Goal: Task Accomplishment & Management: Use online tool/utility

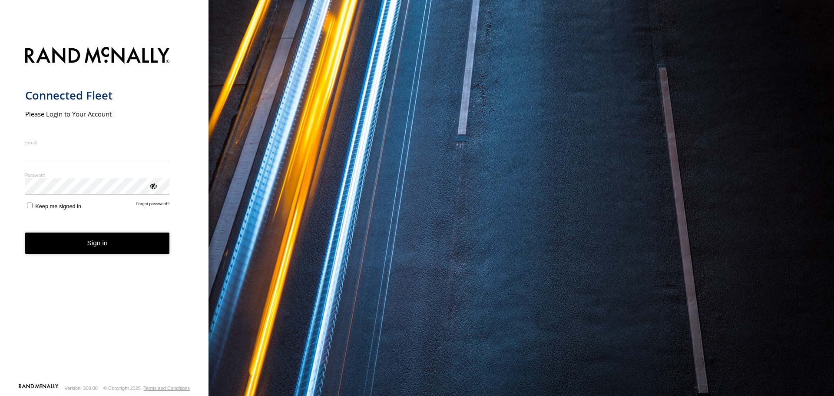
type input "**********"
click at [103, 252] on button "Sign in" at bounding box center [97, 242] width 145 height 21
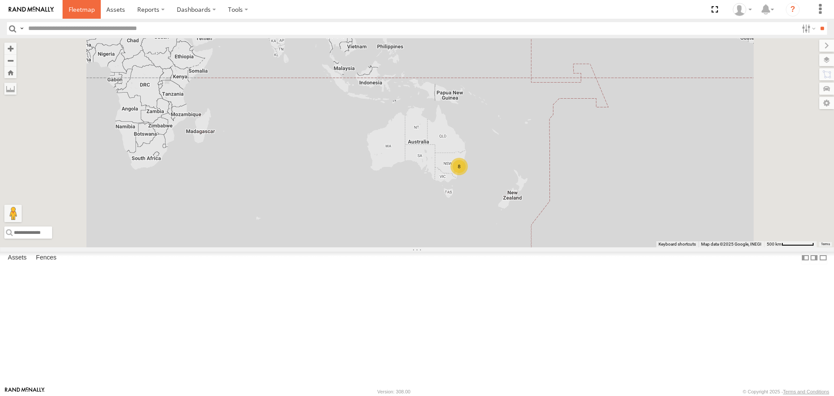
click at [83, 9] on span at bounding box center [82, 9] width 26 height 8
click at [192, 7] on label "Dashboards" at bounding box center [196, 9] width 51 height 19
click at [196, 24] on span at bounding box center [198, 26] width 43 height 8
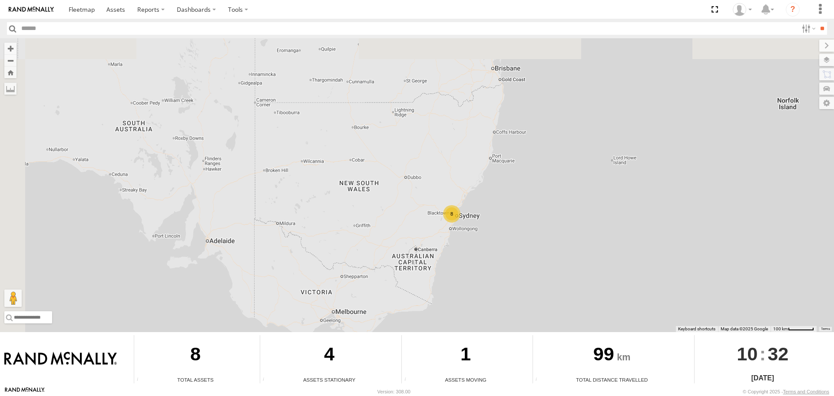
drag, startPoint x: 328, startPoint y: 179, endPoint x: 514, endPoint y: 307, distance: 225.7
click at [514, 307] on div "8" at bounding box center [417, 185] width 834 height 294
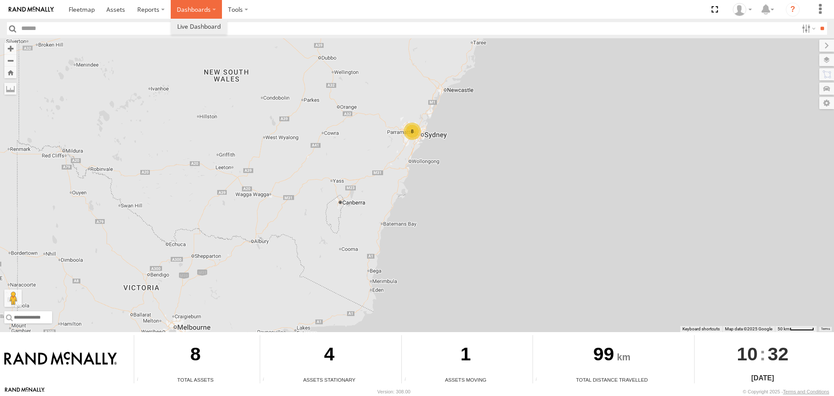
click at [205, 8] on label "Dashboards" at bounding box center [196, 9] width 51 height 19
click at [118, 7] on span at bounding box center [115, 9] width 19 height 8
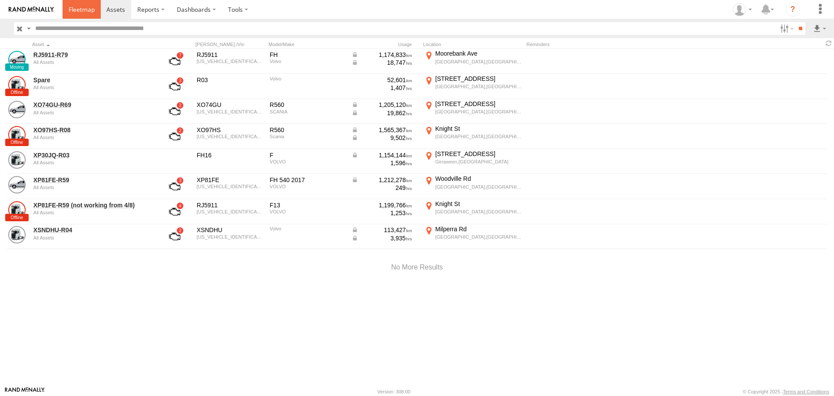
click at [79, 10] on span at bounding box center [82, 9] width 26 height 8
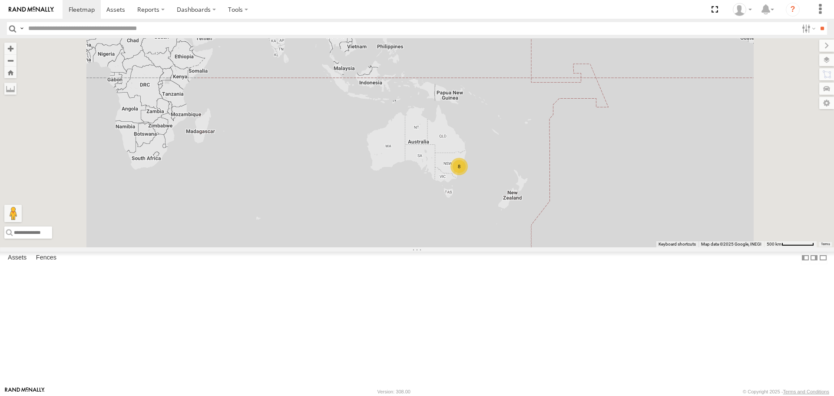
click at [27, 7] on img at bounding box center [31, 10] width 45 height 6
click at [114, 10] on span at bounding box center [115, 9] width 19 height 8
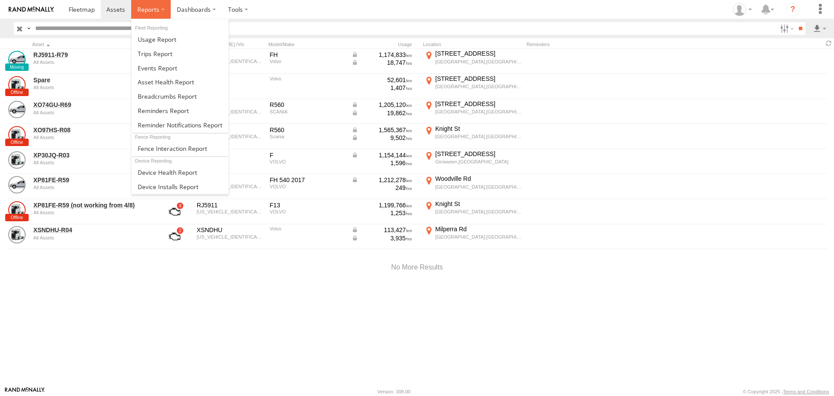
click at [159, 10] on label at bounding box center [151, 9] width 40 height 19
click at [171, 96] on span at bounding box center [167, 96] width 59 height 8
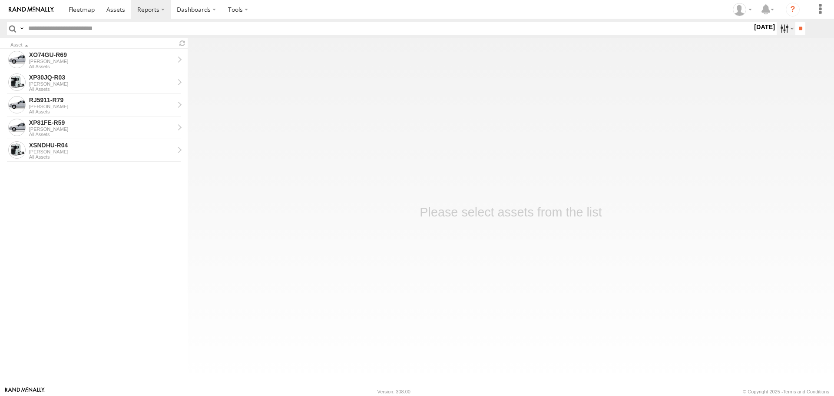
click at [782, 29] on label at bounding box center [786, 28] width 19 height 13
click at [0, 0] on label at bounding box center [0, 0] width 0 height 0
click at [801, 28] on input "**" at bounding box center [800, 28] width 10 height 13
click at [77, 81] on div "XP30JQ-R03" at bounding box center [101, 77] width 145 height 8
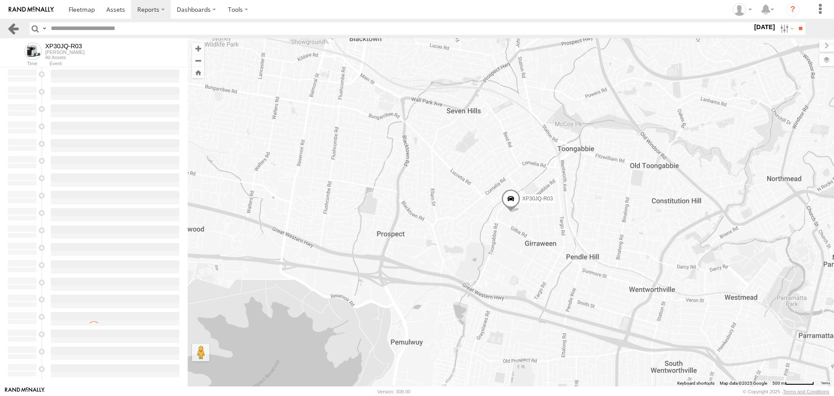
click at [16, 28] on link at bounding box center [13, 28] width 13 height 13
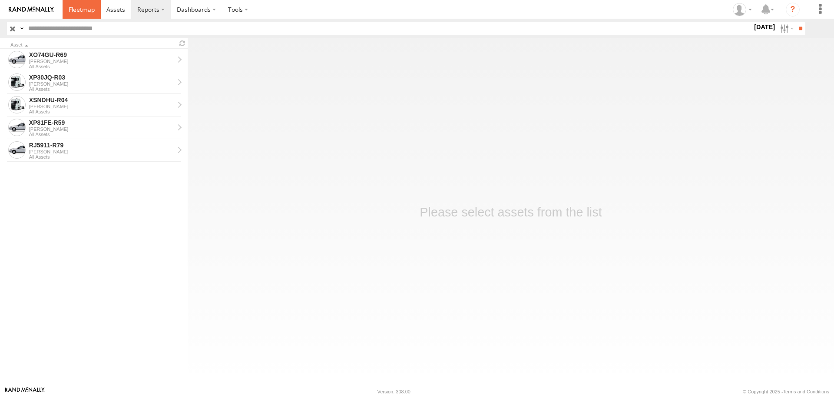
click at [85, 9] on span at bounding box center [82, 9] width 26 height 8
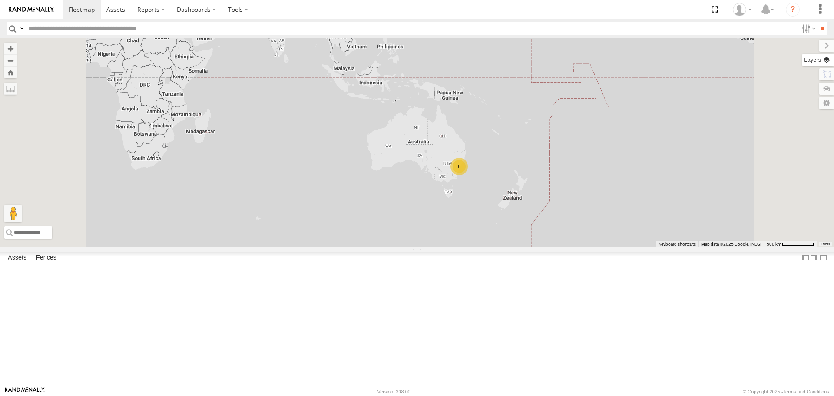
click at [828, 59] on label at bounding box center [818, 60] width 32 height 12
click at [633, 172] on div "8" at bounding box center [417, 142] width 834 height 209
click at [0, 0] on span "Basemaps" at bounding box center [0, 0] width 0 height 0
click at [0, 0] on span "Satellite + Roadmap" at bounding box center [0, 0] width 0 height 0
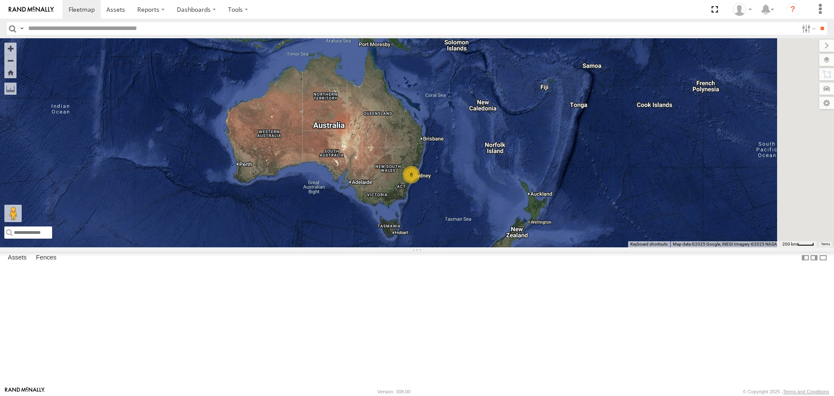
click at [669, 147] on div "8" at bounding box center [417, 142] width 834 height 209
click at [805, 46] on label at bounding box center [819, 46] width 29 height 12
click at [828, 57] on label at bounding box center [818, 60] width 32 height 12
click at [0, 0] on span "Roadmap" at bounding box center [0, 0] width 0 height 0
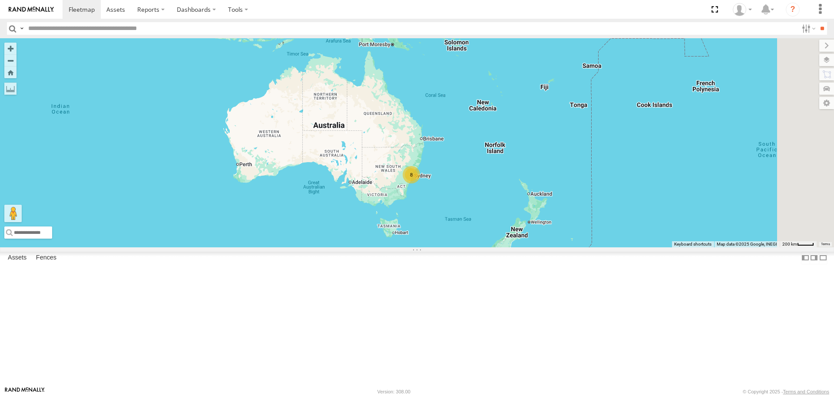
click at [0, 0] on span "Satellite" at bounding box center [0, 0] width 0 height 0
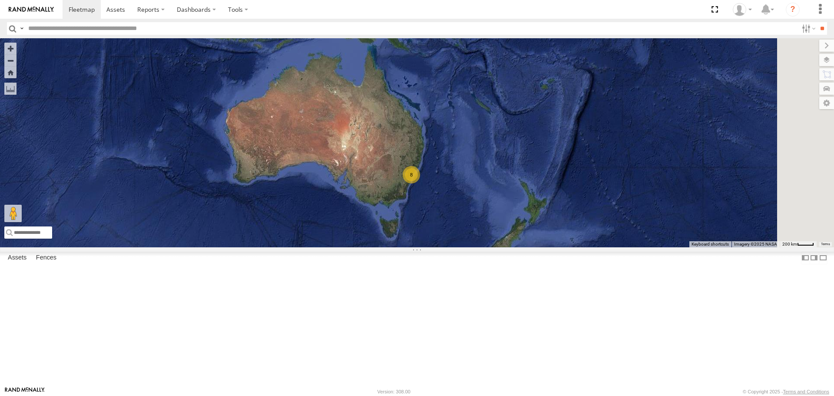
click at [0, 0] on span "Default" at bounding box center [0, 0] width 0 height 0
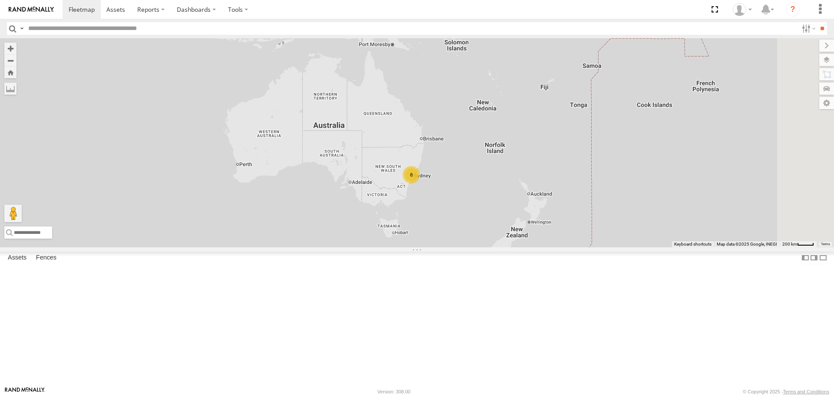
click at [0, 0] on span "Satellite + Roadmap" at bounding box center [0, 0] width 0 height 0
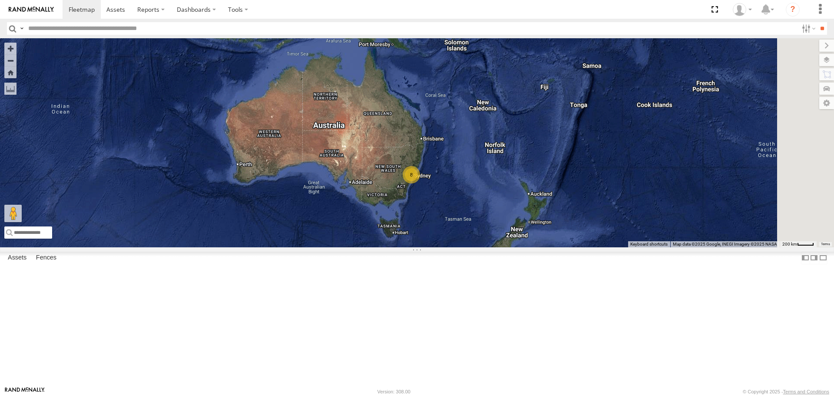
click at [658, 185] on div "8" at bounding box center [417, 142] width 834 height 209
drag, startPoint x: 712, startPoint y: 49, endPoint x: 704, endPoint y: 66, distance: 19.6
click at [819, 48] on label at bounding box center [826, 46] width 15 height 12
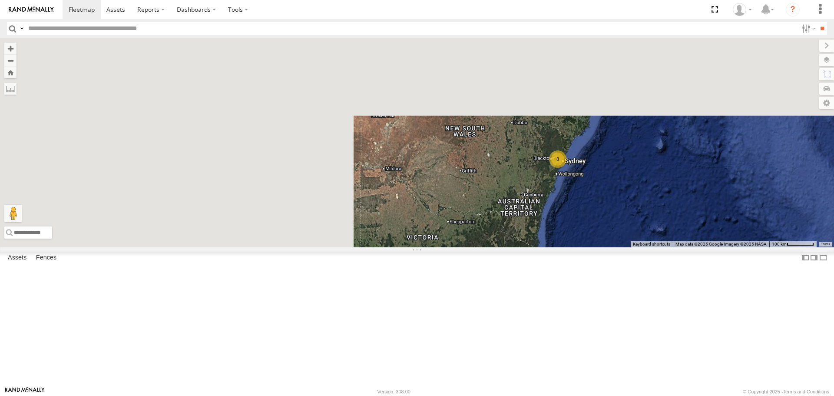
drag, startPoint x: 341, startPoint y: 203, endPoint x: 612, endPoint y: 381, distance: 323.1
click at [612, 247] on div "8" at bounding box center [417, 142] width 834 height 209
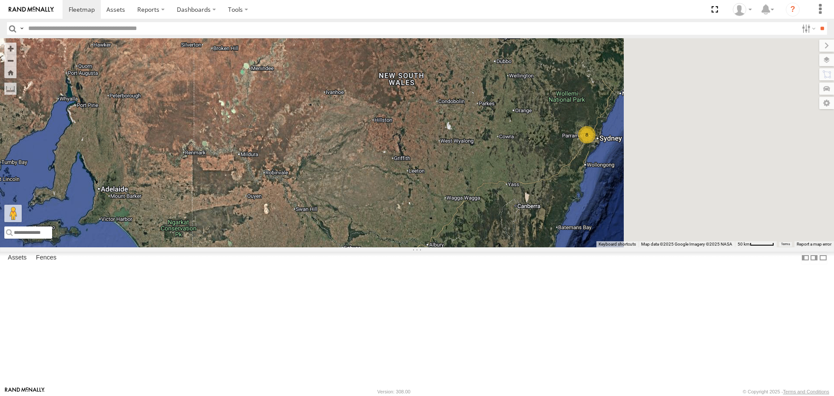
drag, startPoint x: 719, startPoint y: 298, endPoint x: 569, endPoint y: 303, distance: 149.5
click at [569, 247] on div "8" at bounding box center [417, 142] width 834 height 209
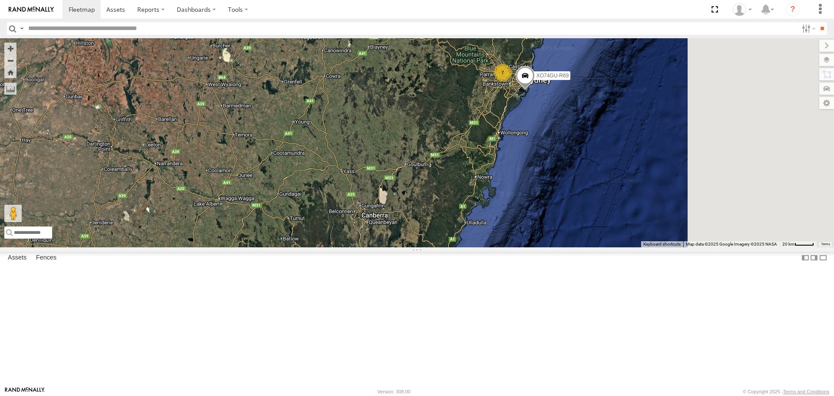
drag, startPoint x: 674, startPoint y: 235, endPoint x: 520, endPoint y: 285, distance: 162.5
click at [520, 247] on div "7 XO74GU-R69" at bounding box center [417, 142] width 834 height 209
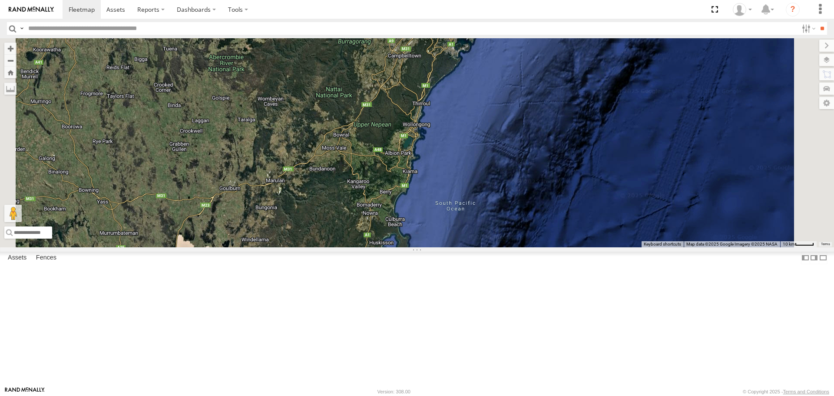
drag, startPoint x: 418, startPoint y: 239, endPoint x: 449, endPoint y: 310, distance: 77.1
click at [449, 247] on div "XO74GU-R69 XP30JQ-R03 6" at bounding box center [417, 142] width 834 height 209
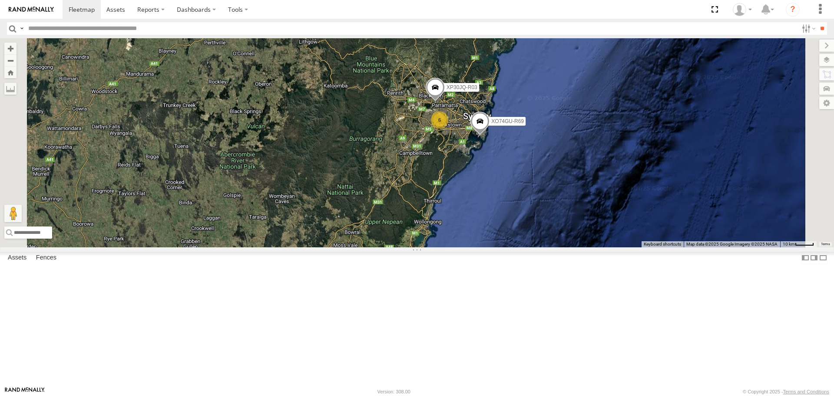
drag, startPoint x: 477, startPoint y: 205, endPoint x: 464, endPoint y: 262, distance: 58.5
click at [464, 247] on div "XO74GU-R69 XP30JQ-R03 6" at bounding box center [417, 142] width 834 height 209
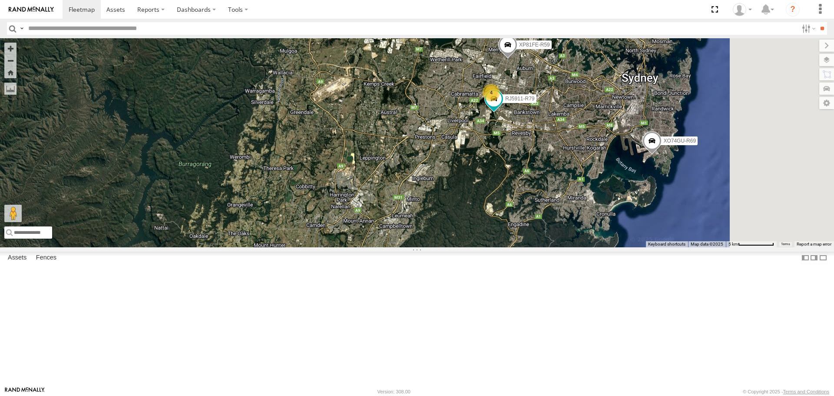
drag, startPoint x: 609, startPoint y: 166, endPoint x: 495, endPoint y: 295, distance: 172.6
click at [495, 247] on div "XO74GU-R69 XP30JQ-R03 XP81FE-R59 4 RJ5911-R79" at bounding box center [417, 142] width 834 height 209
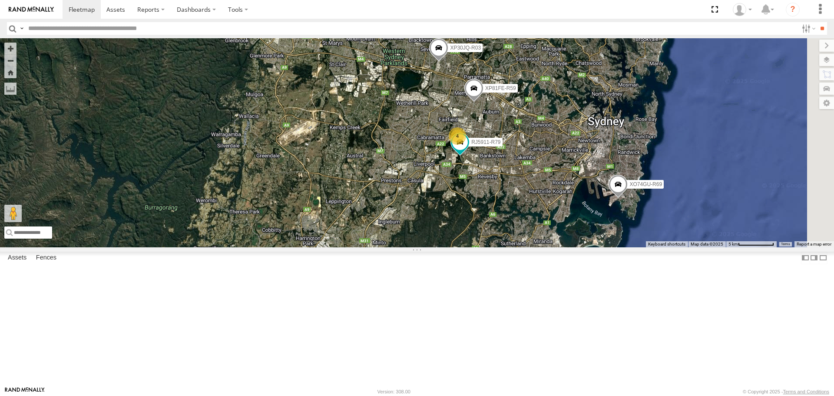
drag, startPoint x: 530, startPoint y: 265, endPoint x: 517, endPoint y: 300, distance: 37.8
click at [517, 247] on div "XO74GU-R69 XP30JQ-R03 XP81FE-R59 4 RJ5911-R79" at bounding box center [417, 142] width 834 height 209
click at [119, 8] on span at bounding box center [115, 9] width 19 height 8
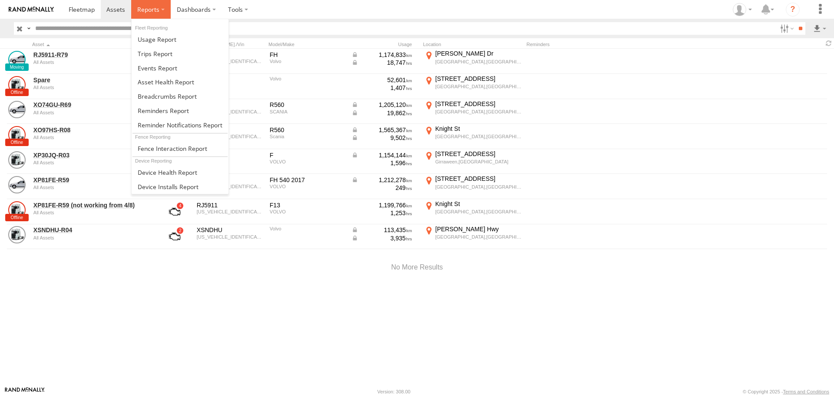
click at [159, 10] on label at bounding box center [151, 9] width 40 height 19
click at [171, 110] on span at bounding box center [163, 110] width 51 height 8
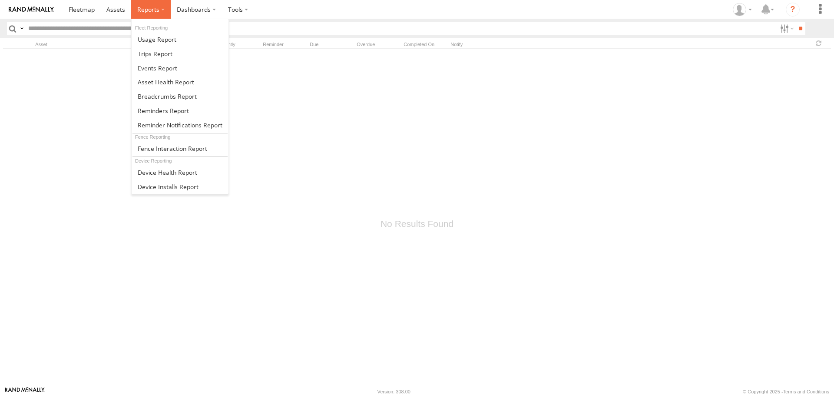
click at [159, 6] on label at bounding box center [151, 9] width 40 height 19
click at [175, 93] on span at bounding box center [167, 96] width 59 height 8
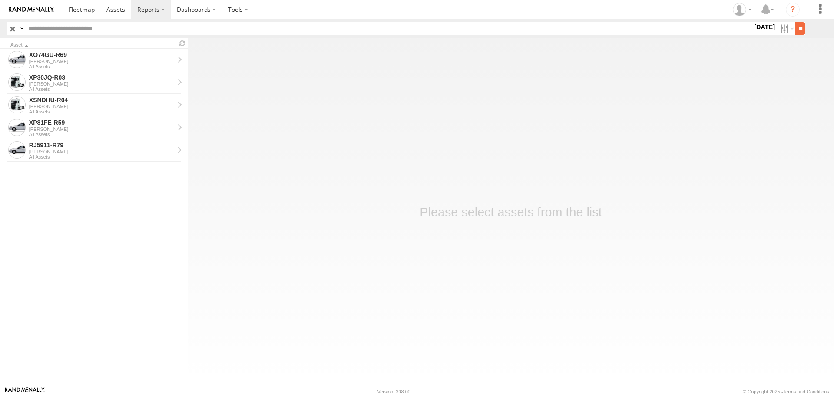
click at [798, 27] on input "**" at bounding box center [800, 28] width 10 height 13
click at [69, 81] on div "XP30JQ-R03" at bounding box center [101, 77] width 145 height 8
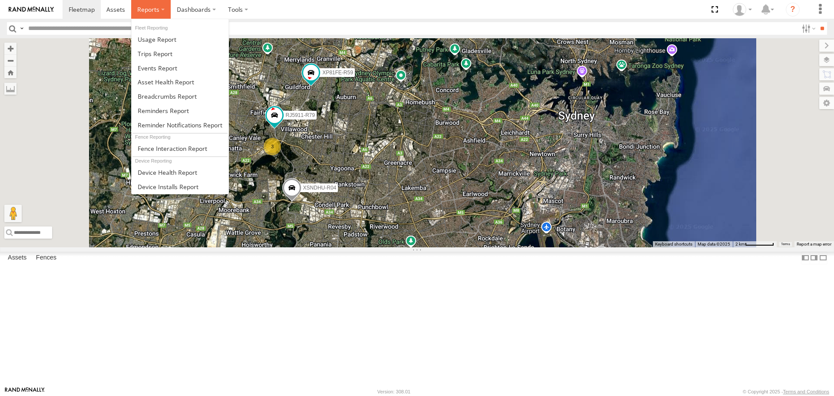
click at [154, 10] on span at bounding box center [148, 9] width 22 height 8
click at [170, 97] on span at bounding box center [167, 96] width 59 height 8
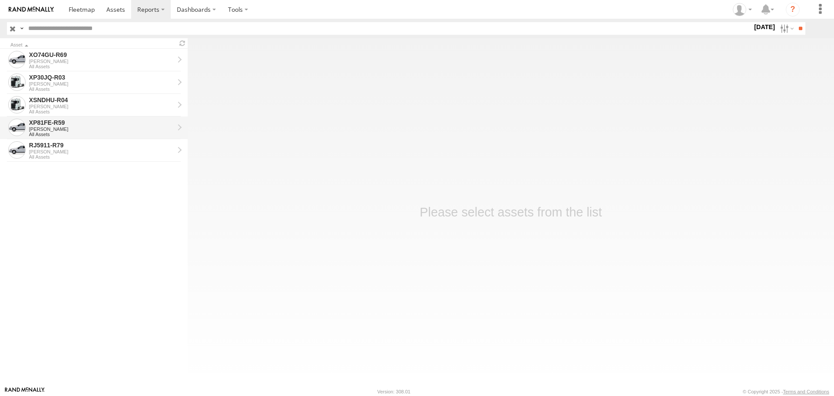
click at [82, 126] on div "XP81FE-R59" at bounding box center [101, 123] width 145 height 8
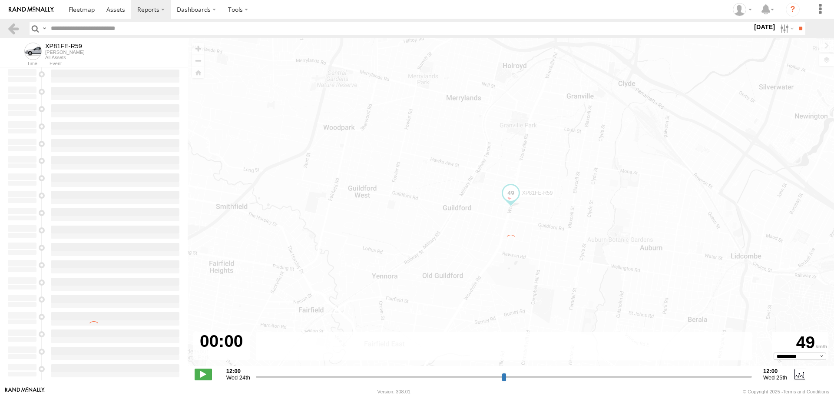
type input "**********"
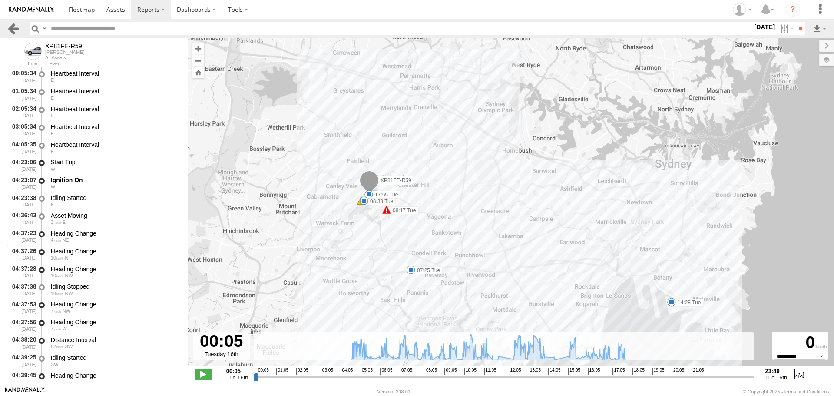
click at [12, 31] on link at bounding box center [13, 28] width 13 height 13
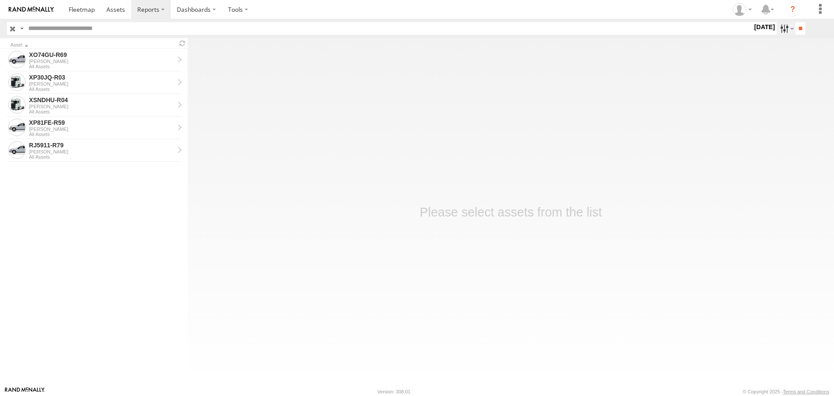
drag, startPoint x: 783, startPoint y: 29, endPoint x: 786, endPoint y: 34, distance: 6.2
click at [783, 28] on label at bounding box center [786, 28] width 19 height 13
click at [0, 0] on label at bounding box center [0, 0] width 0 height 0
click at [798, 26] on input "**" at bounding box center [800, 28] width 10 height 13
click at [121, 57] on div "XSNDHU-R04" at bounding box center [101, 55] width 145 height 8
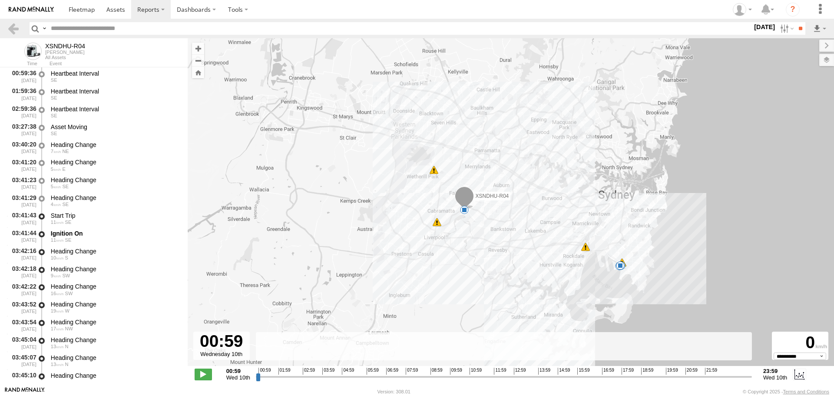
click at [638, 374] on input "range" at bounding box center [504, 376] width 496 height 8
click at [627, 377] on input "range" at bounding box center [504, 376] width 496 height 8
click at [632, 375] on input "range" at bounding box center [504, 376] width 496 height 8
click at [627, 377] on input "range" at bounding box center [504, 376] width 496 height 8
click at [199, 374] on span at bounding box center [203, 373] width 17 height 11
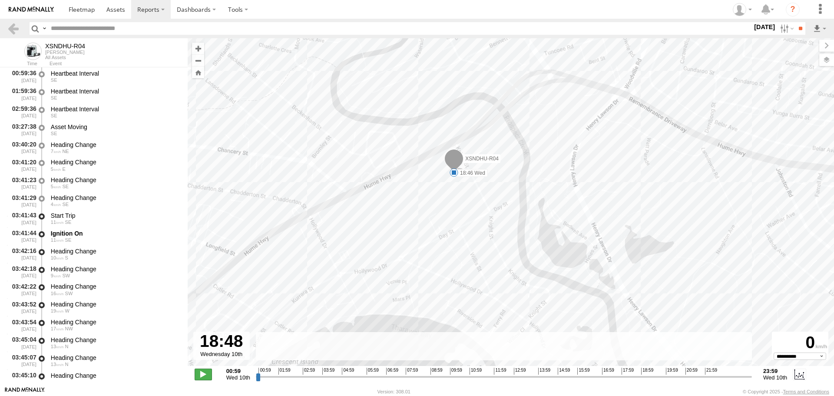
type input "**********"
click at [202, 370] on span at bounding box center [203, 373] width 17 height 11
click at [12, 28] on link at bounding box center [13, 28] width 13 height 13
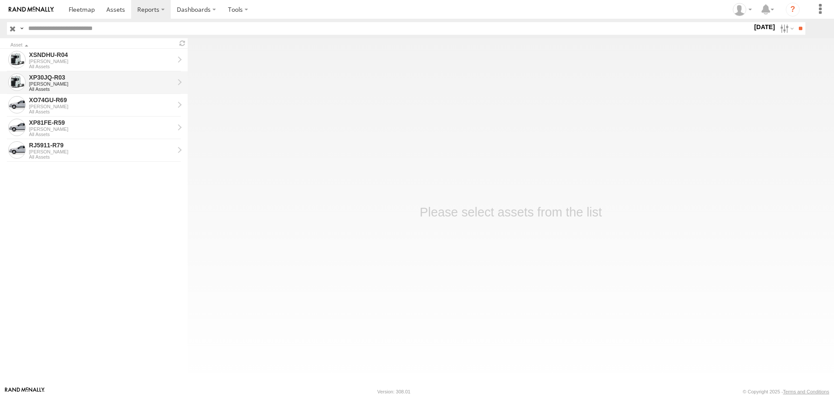
click at [87, 85] on div "[PERSON_NAME]" at bounding box center [101, 83] width 145 height 5
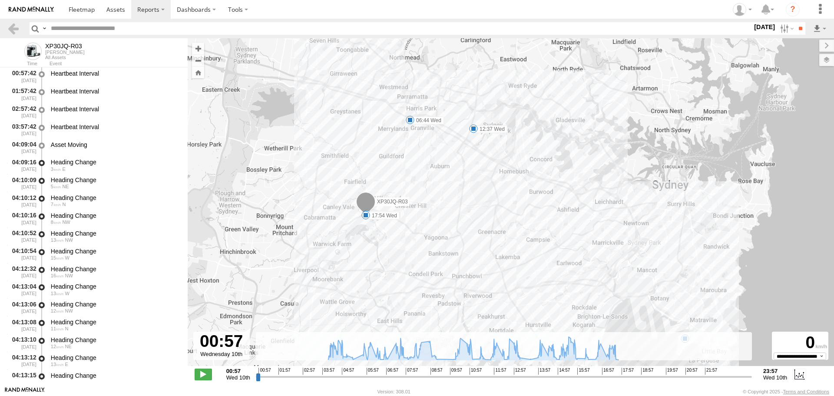
click at [435, 374] on input "range" at bounding box center [504, 376] width 496 height 8
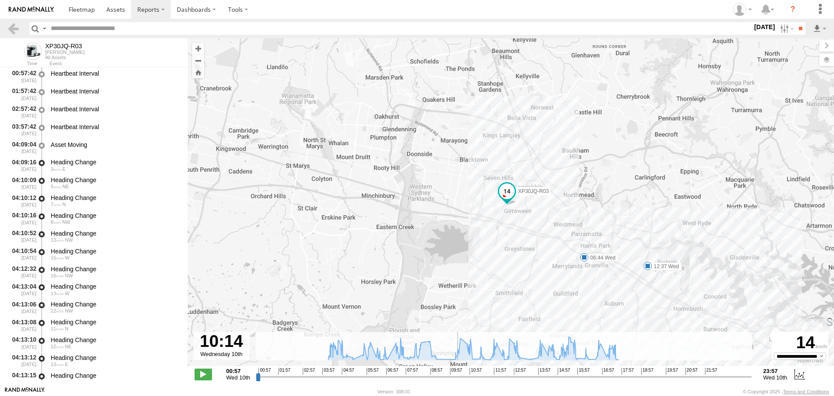
click at [456, 375] on input "range" at bounding box center [504, 376] width 496 height 8
click at [523, 375] on input "range" at bounding box center [504, 376] width 496 height 8
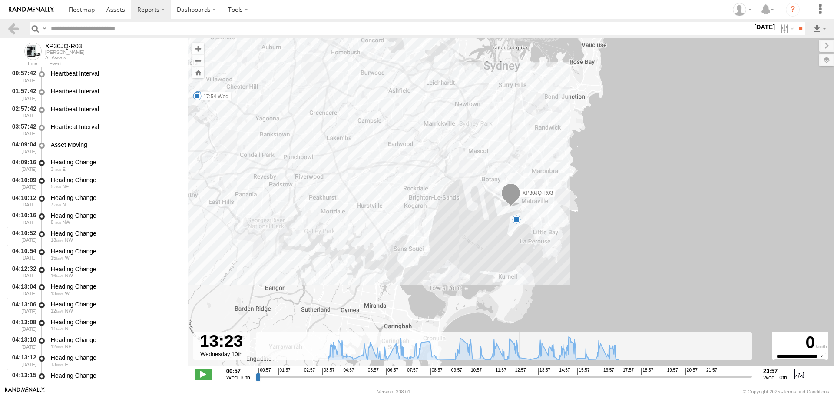
click at [614, 375] on input "range" at bounding box center [504, 376] width 496 height 8
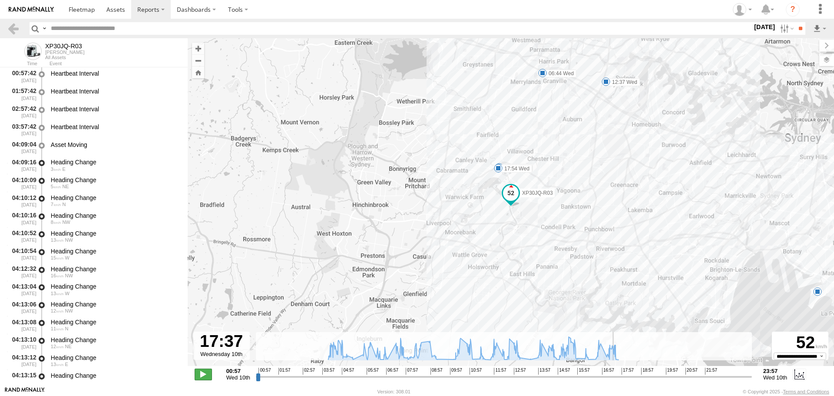
click at [203, 374] on span at bounding box center [203, 373] width 17 height 11
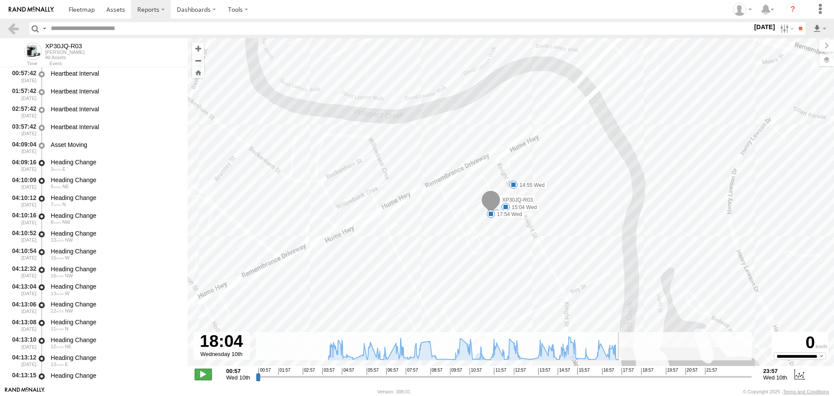
type input "**********"
click at [203, 374] on span at bounding box center [203, 373] width 17 height 11
click at [11, 29] on link at bounding box center [13, 28] width 13 height 13
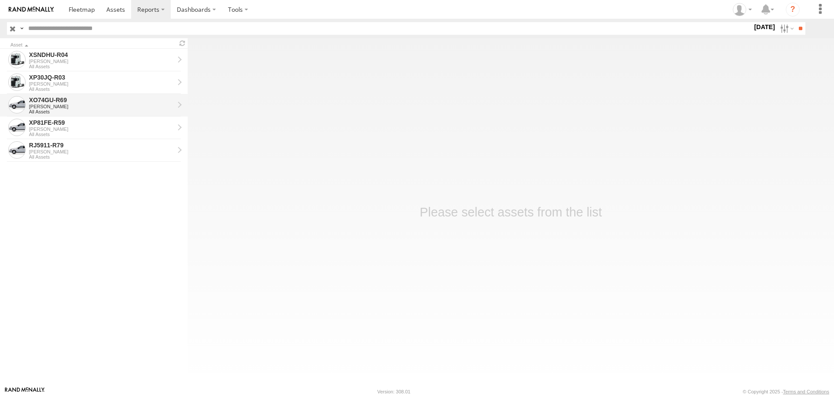
click at [104, 106] on div "[PERSON_NAME]" at bounding box center [101, 106] width 145 height 5
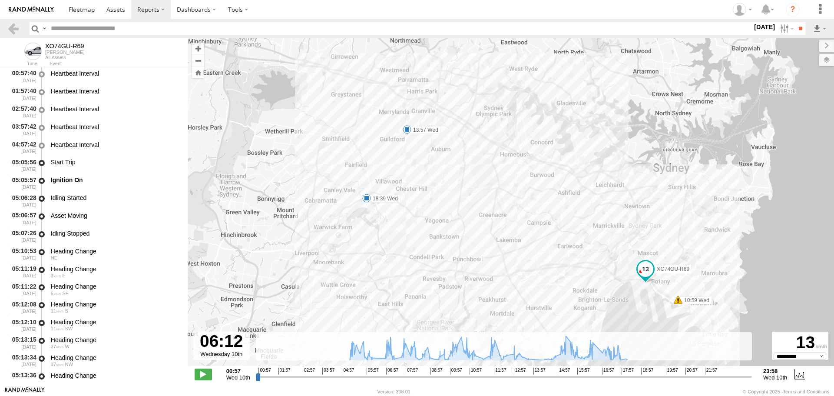
click at [370, 375] on input "range" at bounding box center [504, 376] width 496 height 8
click at [523, 379] on input "range" at bounding box center [504, 376] width 496 height 8
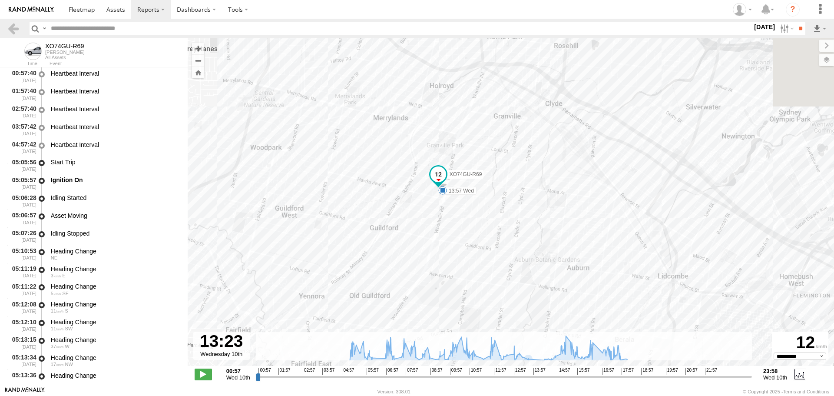
drag, startPoint x: 417, startPoint y: 92, endPoint x: 484, endPoint y: 250, distance: 171.7
click at [484, 250] on div "XO74GU-R69 10:59 Wed 13:57 Wed 18:39 Wed" at bounding box center [511, 206] width 646 height 337
click at [551, 377] on input "range" at bounding box center [504, 376] width 496 height 8
click at [530, 377] on input "range" at bounding box center [504, 376] width 496 height 8
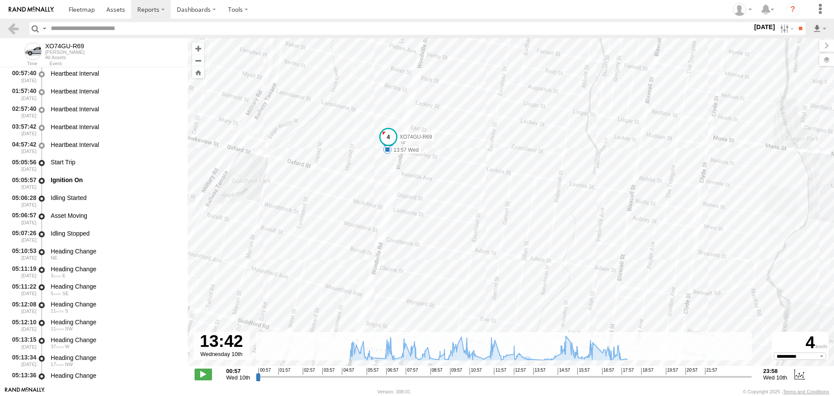
drag, startPoint x: 401, startPoint y: 151, endPoint x: 457, endPoint y: 210, distance: 80.5
click at [457, 210] on div "XO74GU-R69 10:59 Wed 13:57 Wed 18:39 Wed" at bounding box center [511, 206] width 646 height 337
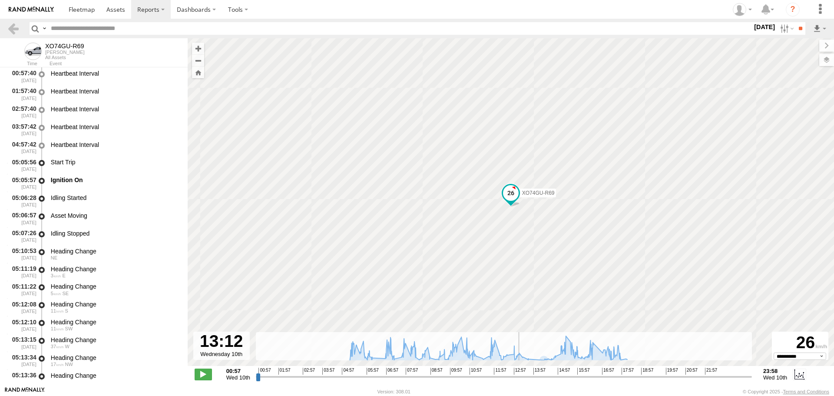
click at [519, 376] on input "range" at bounding box center [504, 376] width 496 height 8
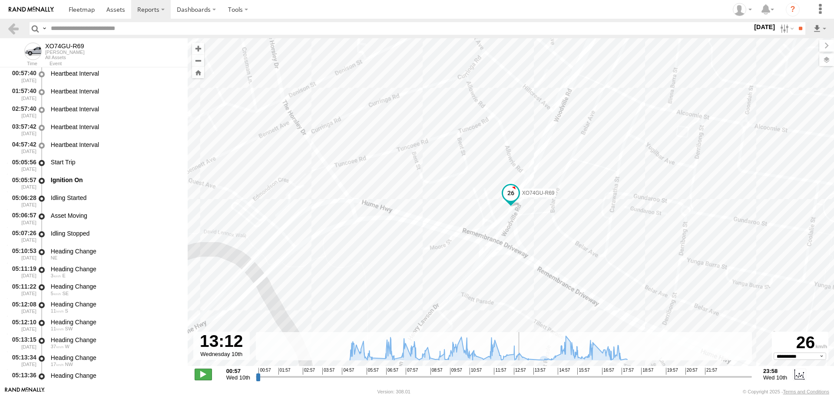
click at [198, 369] on span at bounding box center [203, 373] width 17 height 11
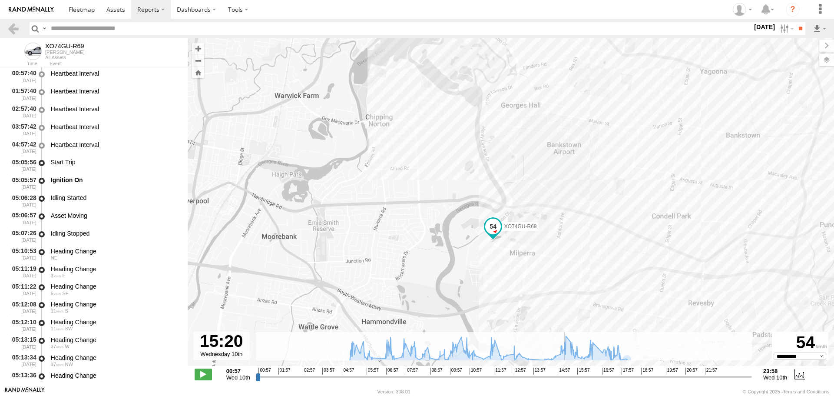
click at [619, 376] on input "range" at bounding box center [504, 376] width 496 height 8
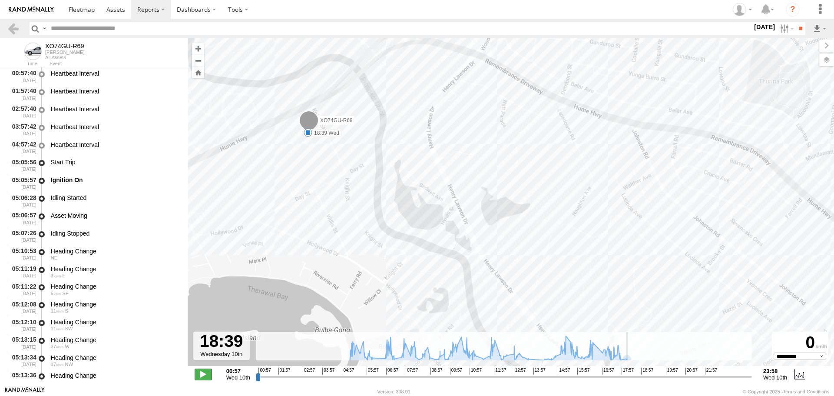
type input "**********"
click at [199, 377] on span at bounding box center [203, 373] width 17 height 11
click at [13, 30] on link at bounding box center [13, 28] width 13 height 13
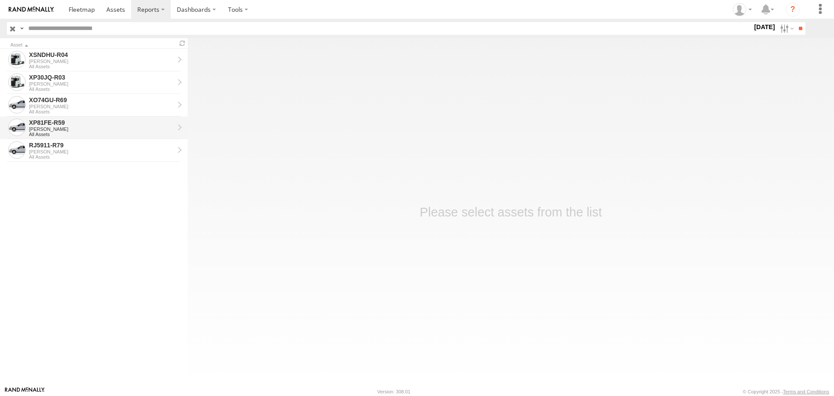
click at [82, 126] on div "XP81FE-R59" at bounding box center [101, 123] width 145 height 8
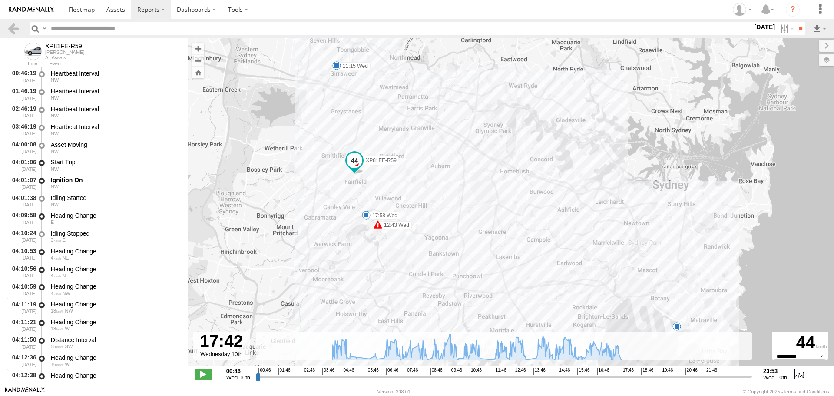
click at [618, 375] on input "range" at bounding box center [504, 376] width 496 height 8
click at [207, 374] on span at bounding box center [203, 373] width 17 height 11
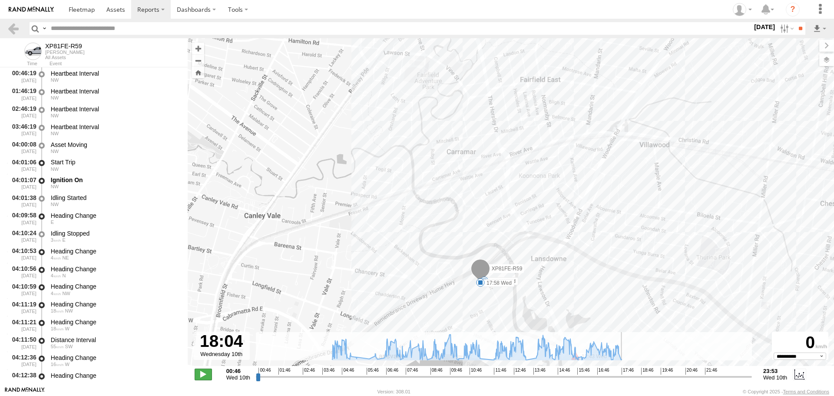
click at [202, 371] on span at bounding box center [203, 373] width 17 height 11
type input "**********"
click at [14, 30] on link at bounding box center [13, 28] width 13 height 13
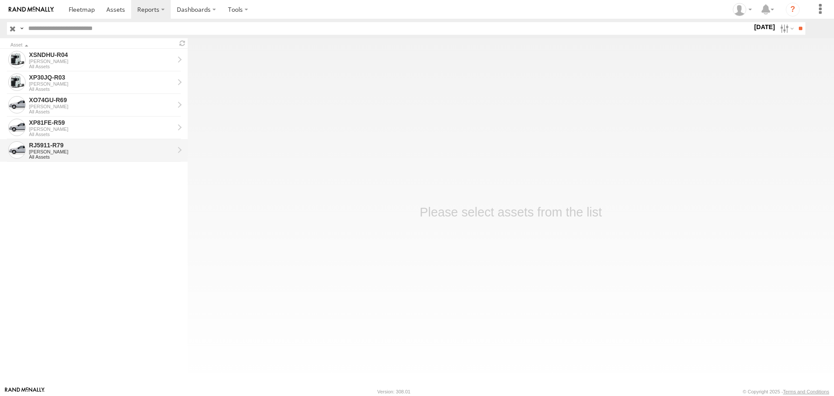
click at [99, 152] on div "[PERSON_NAME]" at bounding box center [101, 151] width 145 height 5
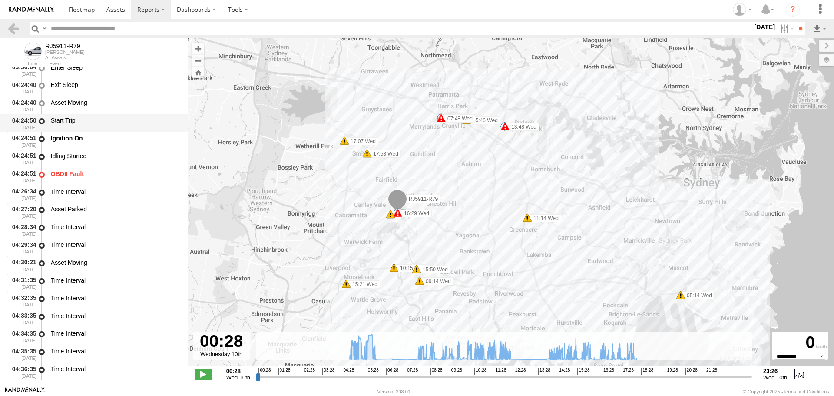
scroll to position [217, 0]
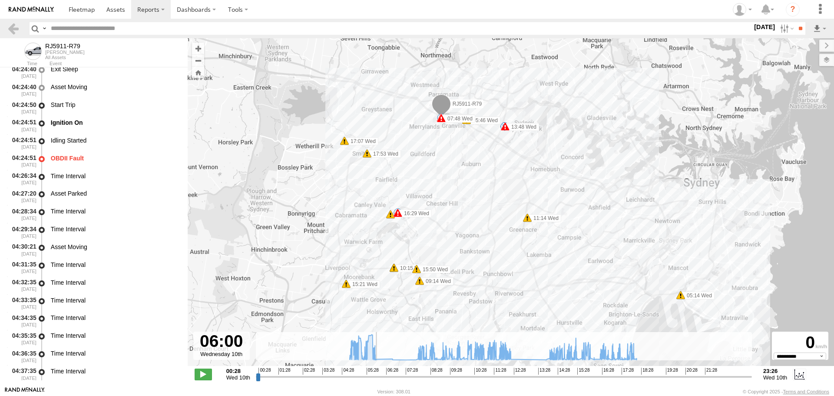
click at [376, 377] on input "range" at bounding box center [504, 376] width 496 height 8
click at [417, 374] on input "range" at bounding box center [504, 376] width 496 height 8
click at [513, 376] on input "range" at bounding box center [504, 376] width 496 height 8
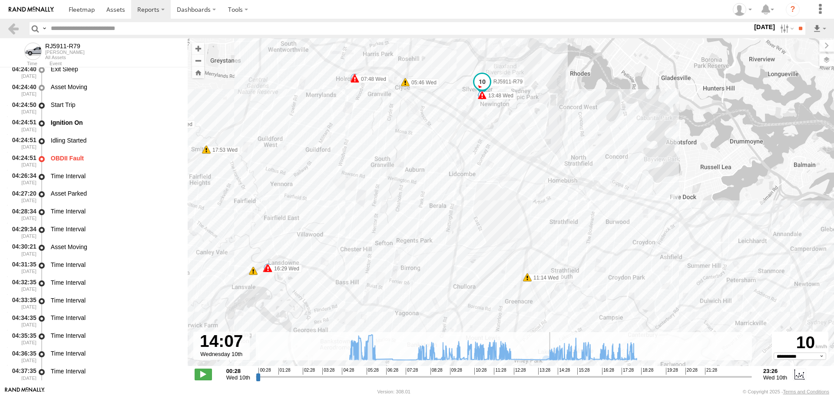
click at [550, 374] on input "range" at bounding box center [504, 376] width 496 height 8
click at [634, 375] on input "range" at bounding box center [504, 376] width 496 height 8
click at [200, 374] on span at bounding box center [203, 373] width 17 height 11
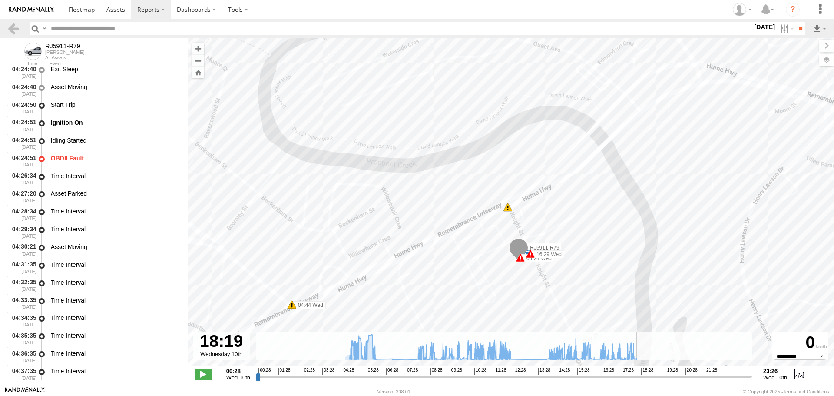
click at [205, 376] on span at bounding box center [203, 373] width 17 height 11
type input "**********"
click at [13, 30] on link at bounding box center [13, 28] width 13 height 13
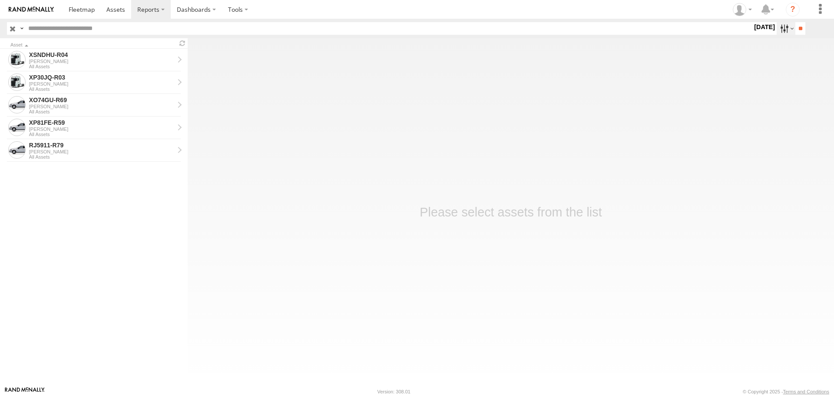
click at [786, 30] on label at bounding box center [786, 28] width 19 height 13
click at [0, 0] on label at bounding box center [0, 0] width 0 height 0
click at [798, 26] on input "**" at bounding box center [800, 28] width 10 height 13
click at [85, 58] on div "XO74GU-R69" at bounding box center [101, 55] width 145 height 8
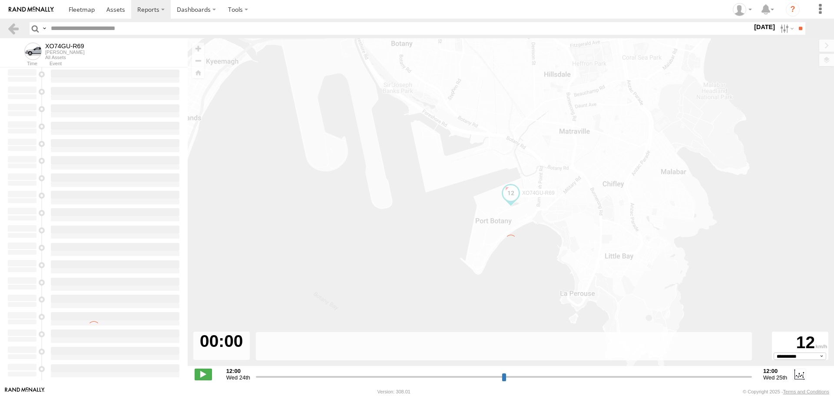
type input "**********"
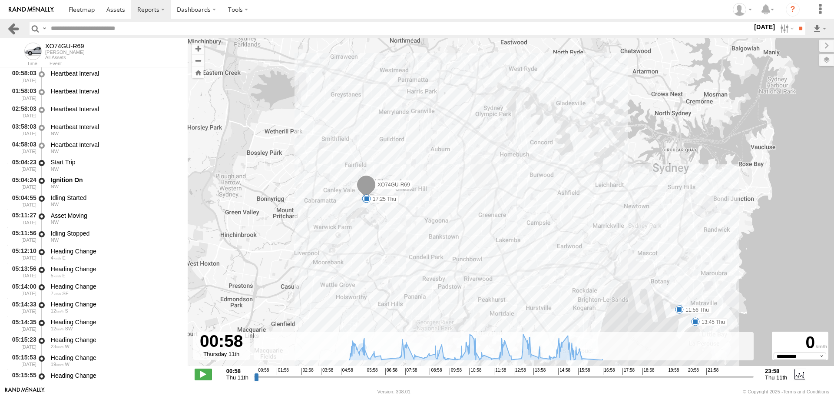
click at [16, 30] on link at bounding box center [13, 28] width 13 height 13
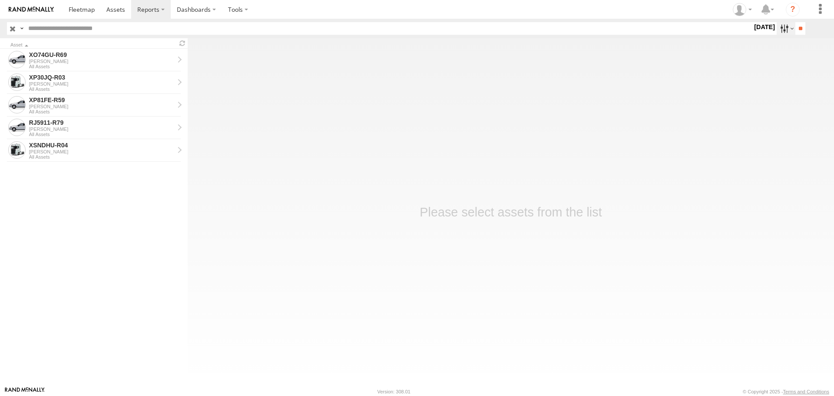
click at [783, 30] on label at bounding box center [786, 28] width 19 height 13
click at [0, 0] on label at bounding box center [0, 0] width 0 height 0
click at [797, 28] on input "**" at bounding box center [800, 28] width 10 height 13
click at [85, 100] on div "XO74GU-R69" at bounding box center [101, 100] width 145 height 8
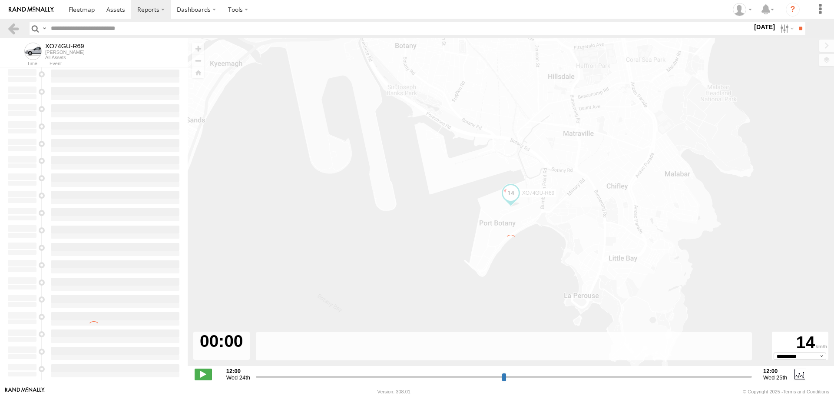
type input "**********"
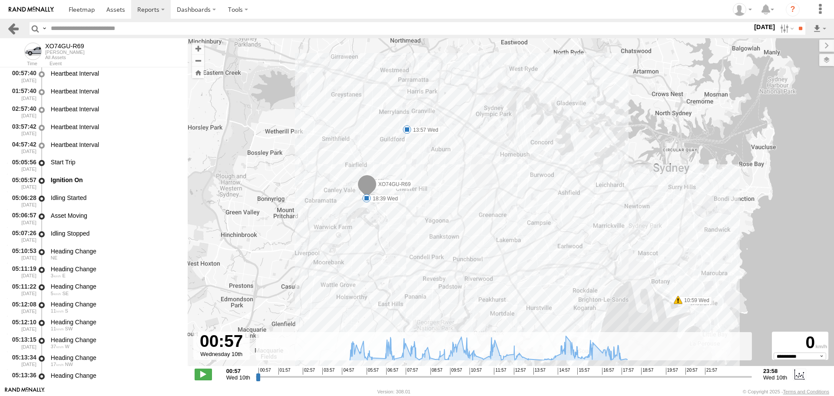
click at [11, 28] on link at bounding box center [13, 28] width 13 height 13
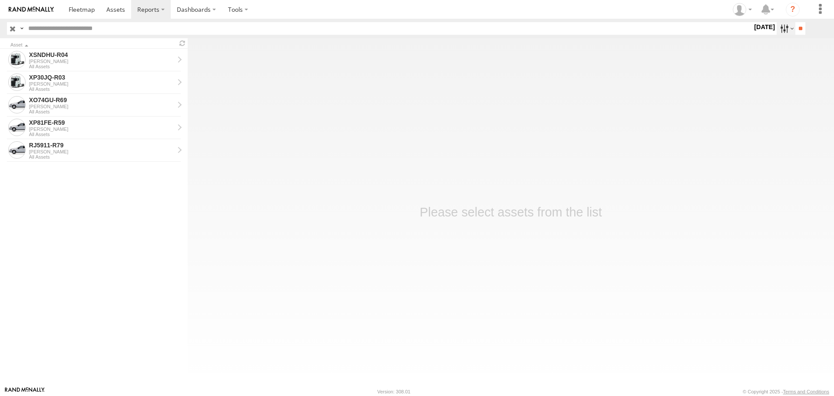
click at [785, 31] on label at bounding box center [786, 28] width 19 height 13
click at [0, 0] on label at bounding box center [0, 0] width 0 height 0
click at [799, 25] on input "**" at bounding box center [800, 28] width 10 height 13
click at [127, 62] on div "[PERSON_NAME]" at bounding box center [101, 61] width 145 height 5
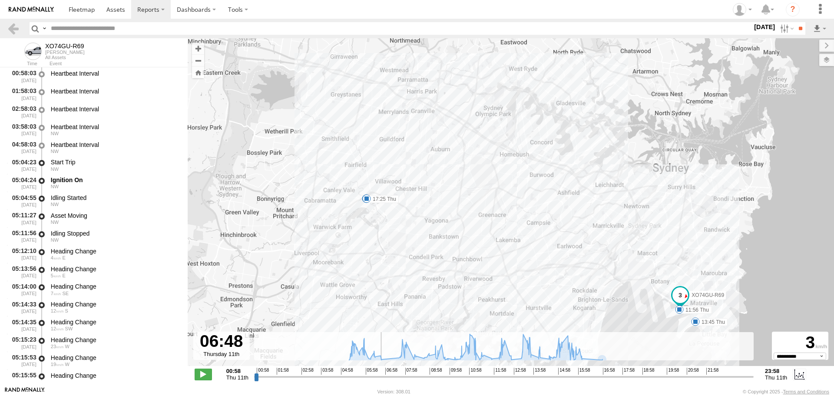
click at [381, 374] on input "range" at bounding box center [504, 376] width 500 height 8
click at [580, 372] on span "15:58" at bounding box center [584, 371] width 12 height 7
click at [578, 377] on input "range" at bounding box center [504, 376] width 500 height 8
click at [202, 370] on span at bounding box center [203, 373] width 17 height 11
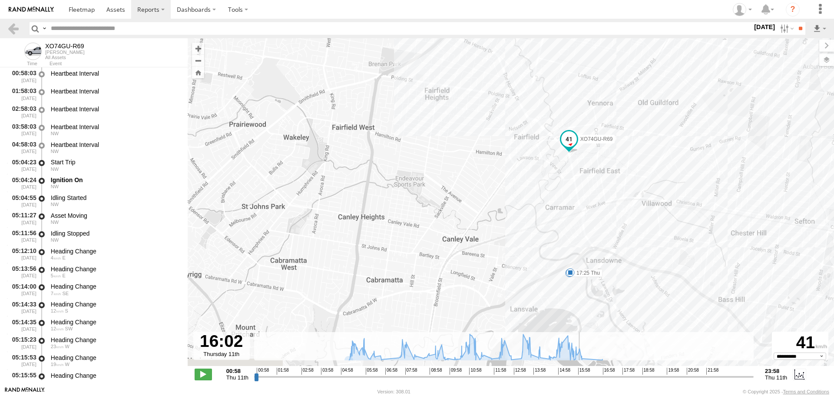
drag, startPoint x: 622, startPoint y: 301, endPoint x: 613, endPoint y: 154, distance: 147.5
click at [608, 149] on div "XO74GU-R69 07:14 Thu 11:56 Thu 13:45 Thu 16:28 Thu 17:25 Thu" at bounding box center [511, 206] width 646 height 337
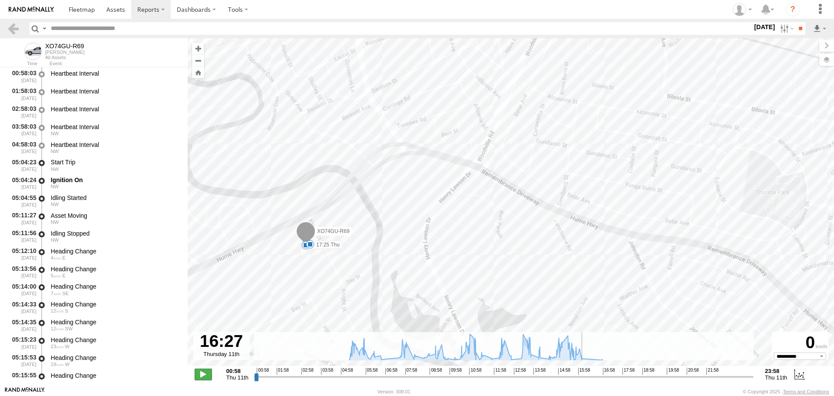
click at [199, 372] on span at bounding box center [203, 373] width 17 height 11
type input "**********"
click at [9, 26] on link at bounding box center [13, 28] width 13 height 13
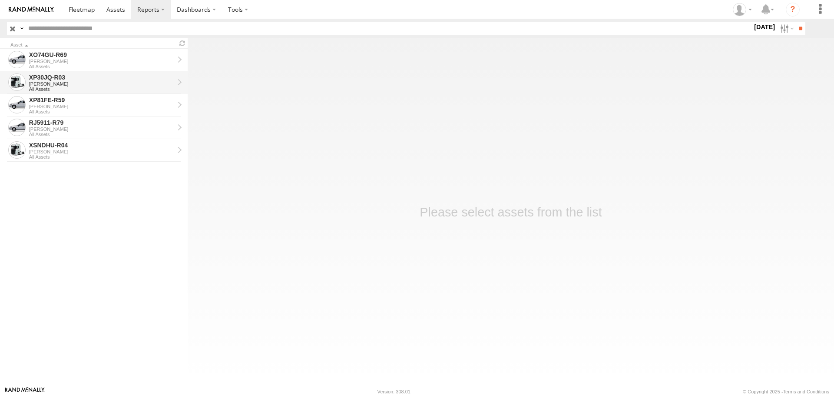
click at [94, 83] on div "[PERSON_NAME]" at bounding box center [101, 83] width 145 height 5
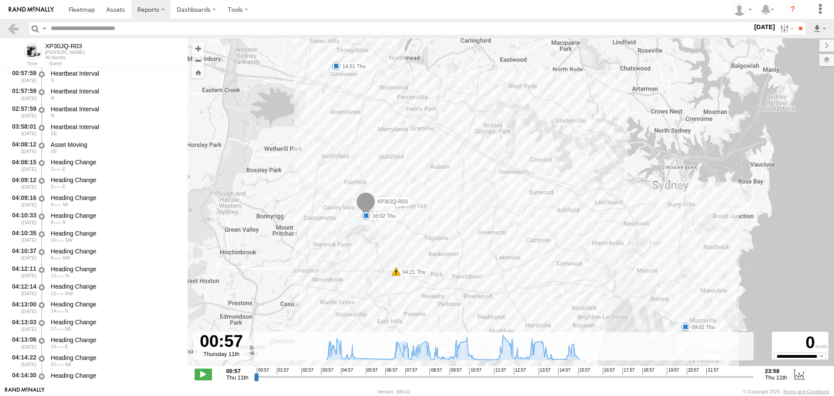
click at [354, 375] on input "range" at bounding box center [504, 376] width 500 height 8
click at [391, 374] on input "range" at bounding box center [504, 376] width 500 height 8
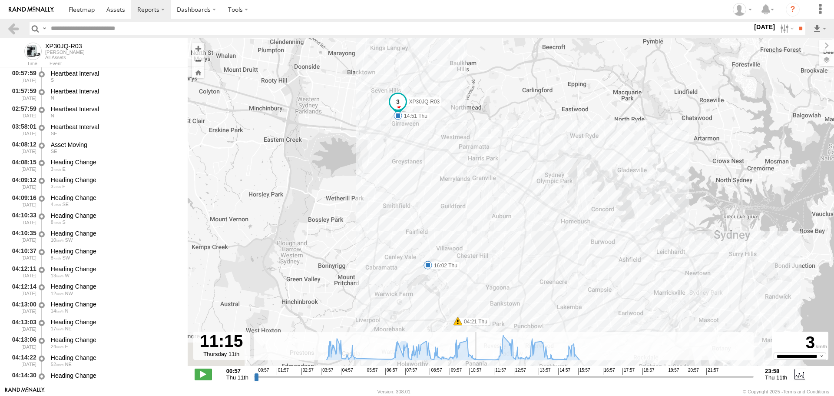
click at [477, 377] on input "range" at bounding box center [504, 376] width 500 height 8
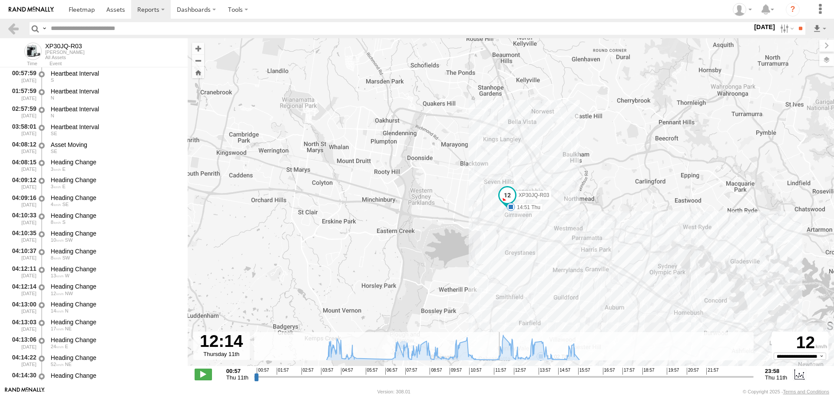
click at [499, 377] on input "range" at bounding box center [504, 376] width 500 height 8
click at [555, 377] on input "range" at bounding box center [504, 376] width 500 height 8
click at [563, 376] on input "range" at bounding box center [504, 376] width 500 height 8
click at [573, 376] on input "range" at bounding box center [504, 376] width 500 height 8
drag, startPoint x: 205, startPoint y: 374, endPoint x: 402, endPoint y: 288, distance: 214.4
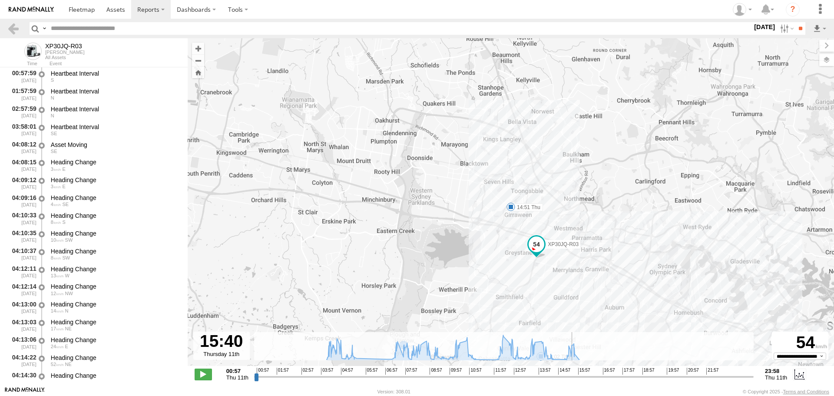
click at [205, 374] on span at bounding box center [203, 373] width 17 height 11
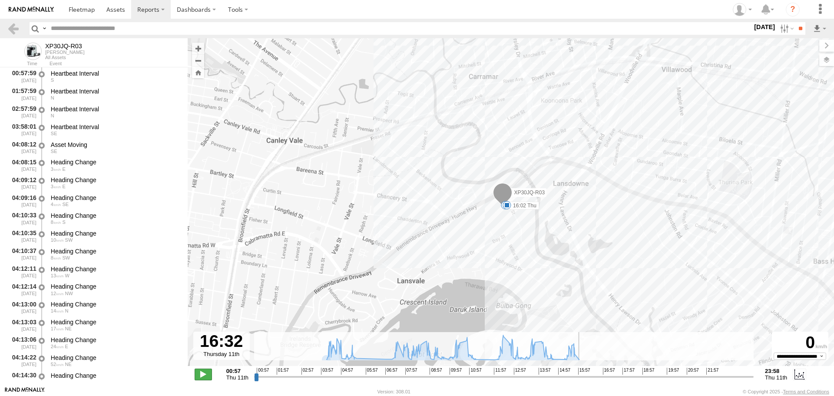
type input "**********"
click at [202, 375] on span at bounding box center [203, 373] width 17 height 11
click at [9, 26] on link at bounding box center [13, 28] width 13 height 13
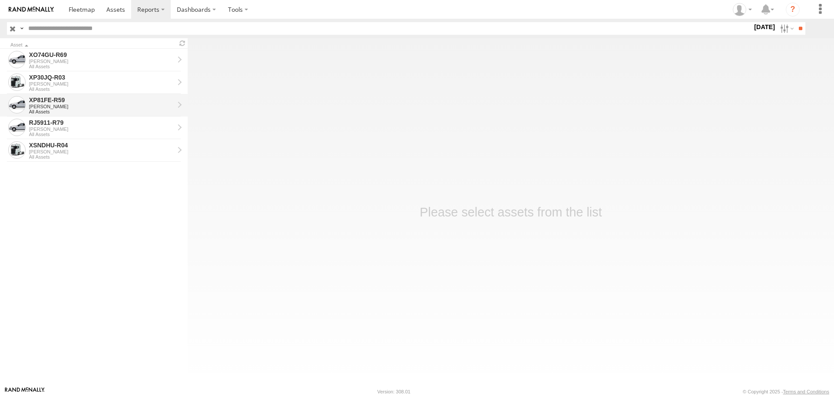
click at [104, 100] on div "XP81FE-R59" at bounding box center [101, 100] width 145 height 8
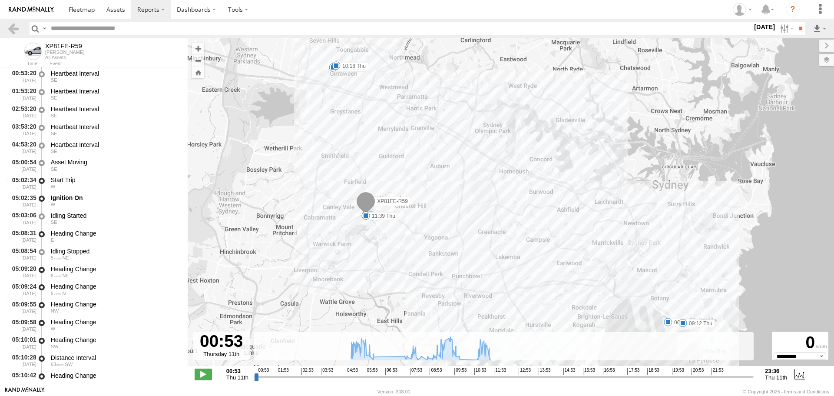
click at [374, 374] on input "range" at bounding box center [504, 376] width 500 height 8
click at [463, 375] on input "range" at bounding box center [504, 376] width 500 height 8
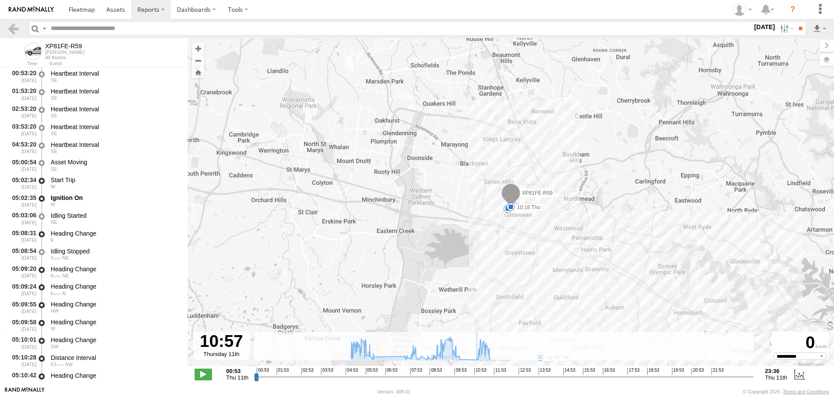
click at [475, 376] on input "range" at bounding box center [504, 376] width 500 height 8
click at [489, 376] on input "range" at bounding box center [504, 376] width 500 height 8
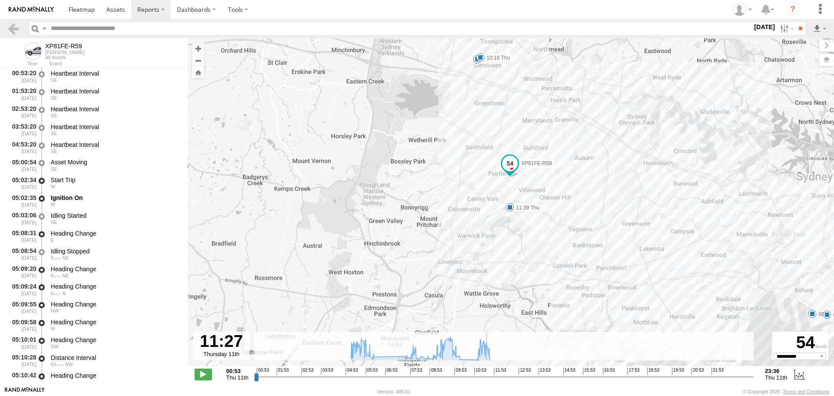
click at [486, 375] on input "range" at bounding box center [504, 376] width 500 height 8
drag, startPoint x: 204, startPoint y: 375, endPoint x: 242, endPoint y: 355, distance: 42.6
click at [204, 375] on span at bounding box center [203, 373] width 17 height 11
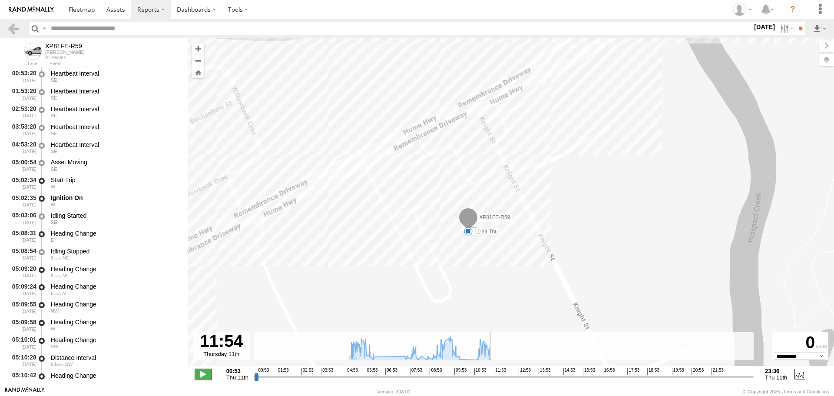
type input "**********"
click at [203, 373] on span at bounding box center [203, 373] width 17 height 11
click at [17, 30] on link at bounding box center [13, 28] width 13 height 13
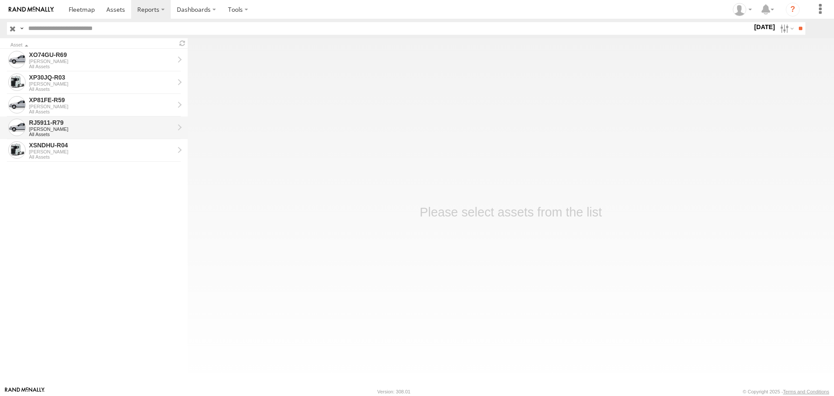
click at [102, 131] on div "RJ5911-R79 [PERSON_NAME] Tho MAC All Assets" at bounding box center [102, 127] width 148 height 21
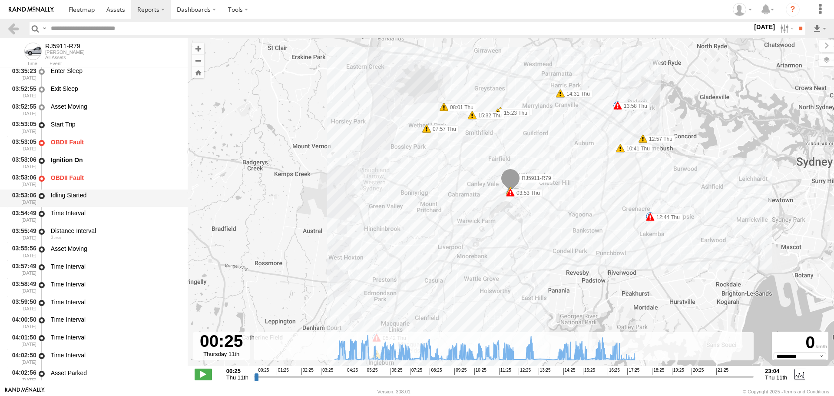
scroll to position [217, 0]
click at [540, 377] on input "range" at bounding box center [504, 376] width 500 height 8
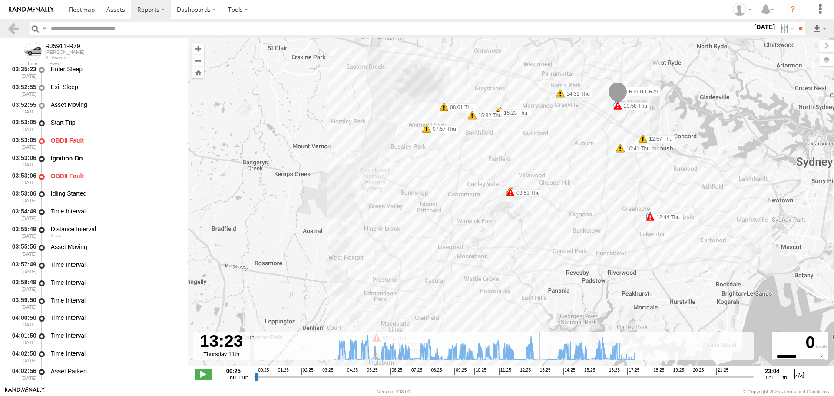
click at [630, 375] on input "range" at bounding box center [504, 376] width 500 height 8
click at [205, 375] on span at bounding box center [203, 373] width 17 height 11
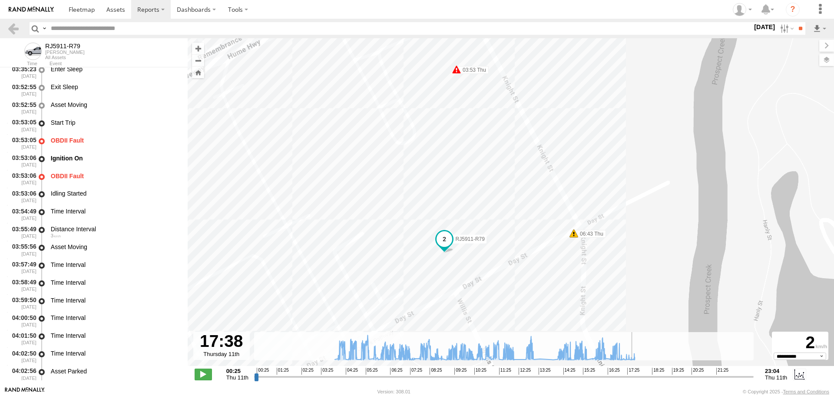
drag, startPoint x: 676, startPoint y: 217, endPoint x: 684, endPoint y: 260, distance: 43.8
click at [684, 260] on div "RJ5911-R79 03:53 Thu 03:53 Thu 05:33 Thu 05:34 Thu 05:34 Thu 05:42 Thu 05:48 Th…" at bounding box center [511, 206] width 646 height 337
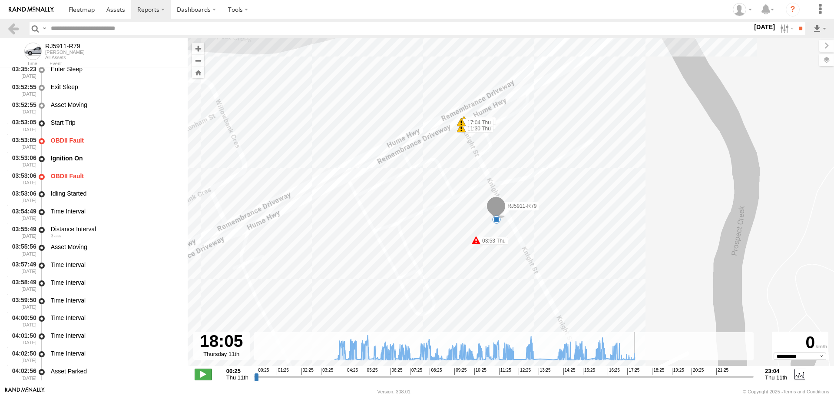
click at [202, 373] on span at bounding box center [203, 373] width 17 height 11
type input "**********"
click at [17, 30] on link at bounding box center [13, 28] width 13 height 13
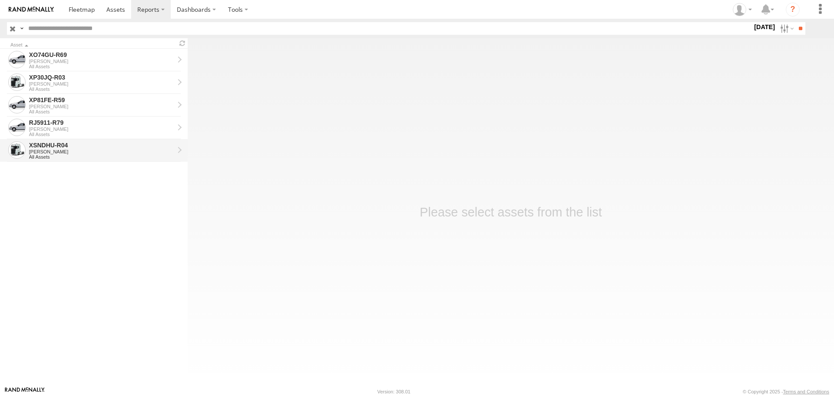
click at [81, 150] on div "[PERSON_NAME]" at bounding box center [101, 151] width 145 height 5
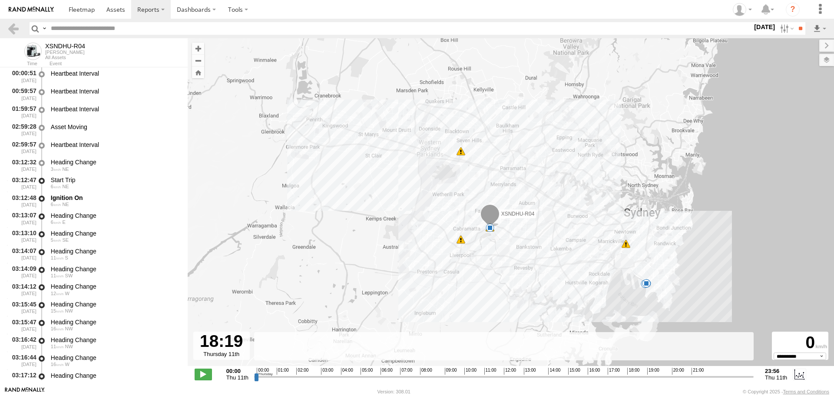
click at [635, 374] on input "range" at bounding box center [504, 376] width 500 height 8
click at [623, 378] on input "range" at bounding box center [504, 376] width 500 height 8
click at [200, 374] on span at bounding box center [203, 373] width 17 height 11
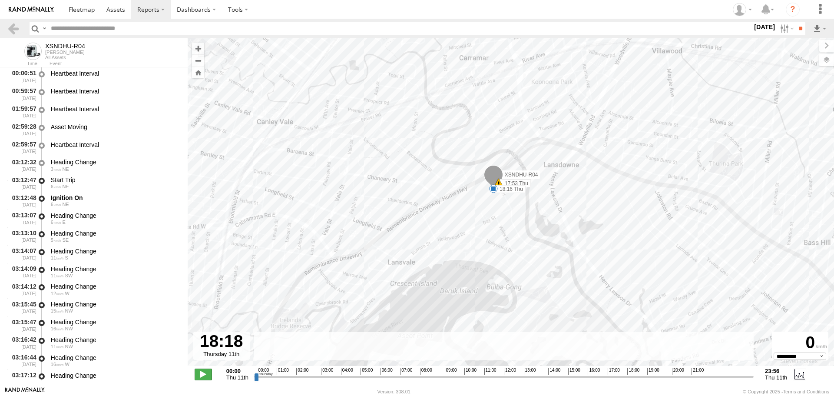
click at [206, 375] on span at bounding box center [203, 373] width 17 height 11
type input "**********"
click at [15, 27] on link at bounding box center [13, 28] width 13 height 13
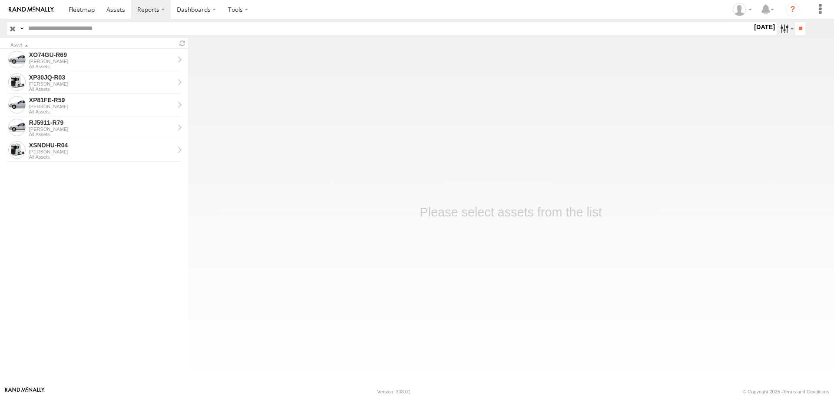
click at [789, 28] on label at bounding box center [786, 28] width 19 height 13
click at [0, 0] on label at bounding box center [0, 0] width 0 height 0
click at [799, 27] on input "**" at bounding box center [800, 28] width 10 height 13
click at [104, 57] on div "XO97HS-R08" at bounding box center [101, 55] width 145 height 8
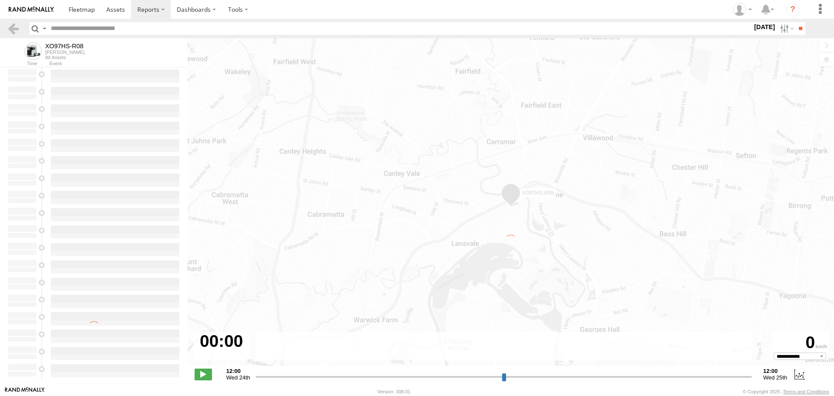
type input "**********"
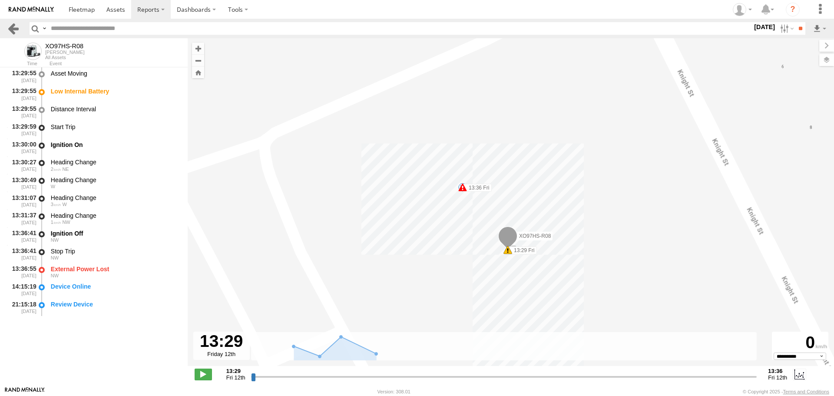
click at [12, 30] on link at bounding box center [13, 28] width 13 height 13
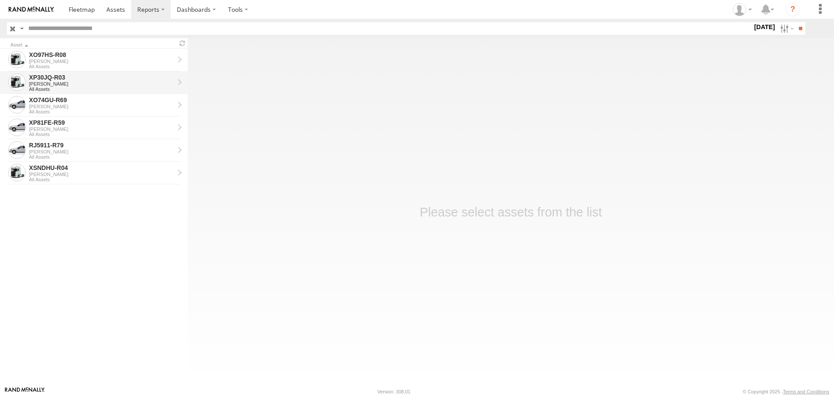
click at [119, 84] on div "[PERSON_NAME]" at bounding box center [101, 83] width 145 height 5
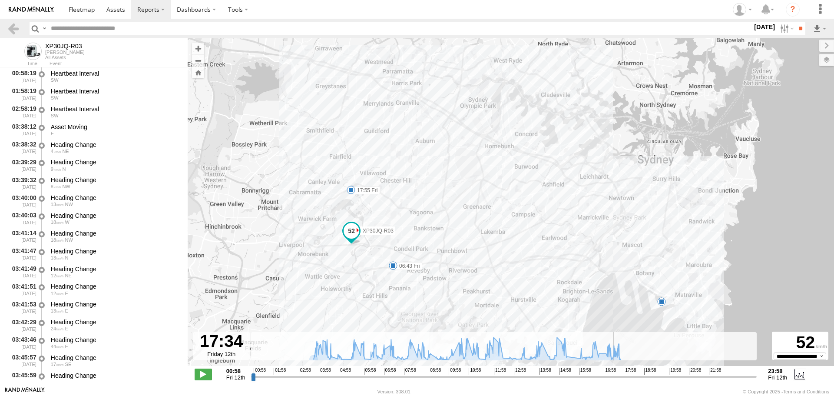
click at [615, 377] on input "range" at bounding box center [504, 376] width 506 height 8
click at [618, 376] on input "range" at bounding box center [504, 376] width 506 height 8
click at [204, 375] on span at bounding box center [203, 373] width 17 height 11
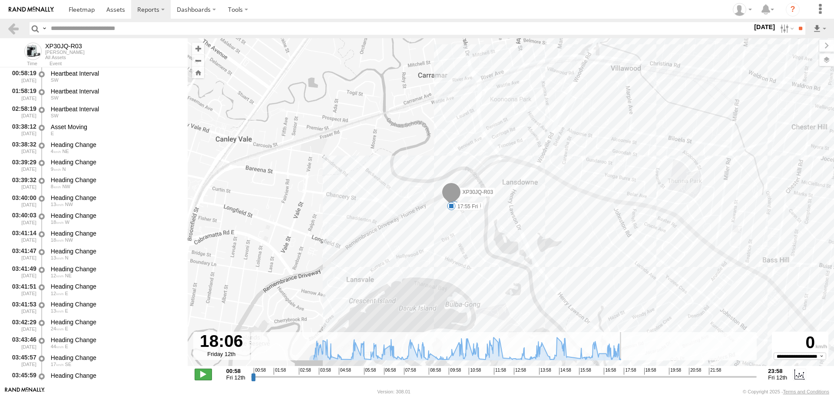
click at [202, 375] on span at bounding box center [203, 373] width 17 height 11
type input "**********"
click at [10, 29] on link at bounding box center [13, 28] width 13 height 13
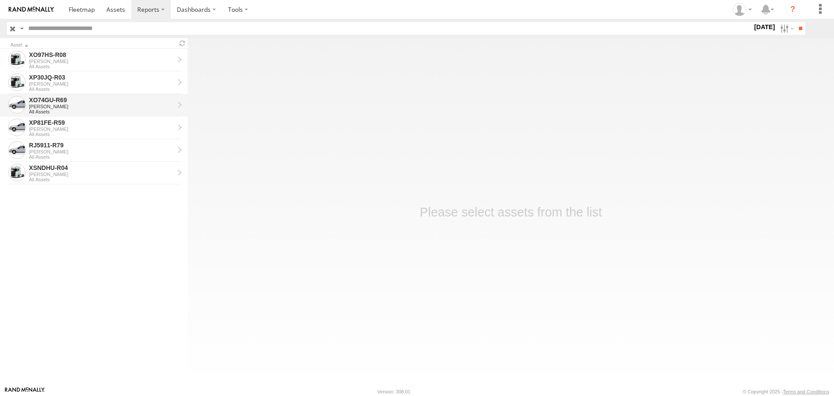
click at [111, 106] on div "[PERSON_NAME]" at bounding box center [101, 106] width 145 height 5
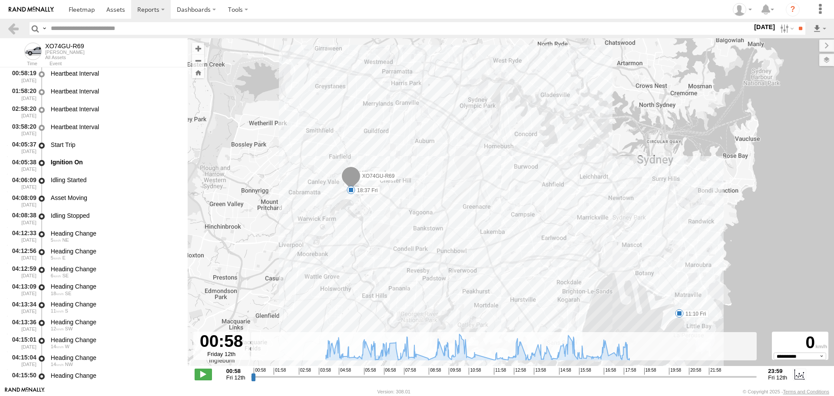
click at [482, 374] on input "range" at bounding box center [504, 376] width 506 height 8
click at [623, 374] on input "range" at bounding box center [504, 376] width 506 height 8
click at [205, 375] on span at bounding box center [203, 373] width 17 height 11
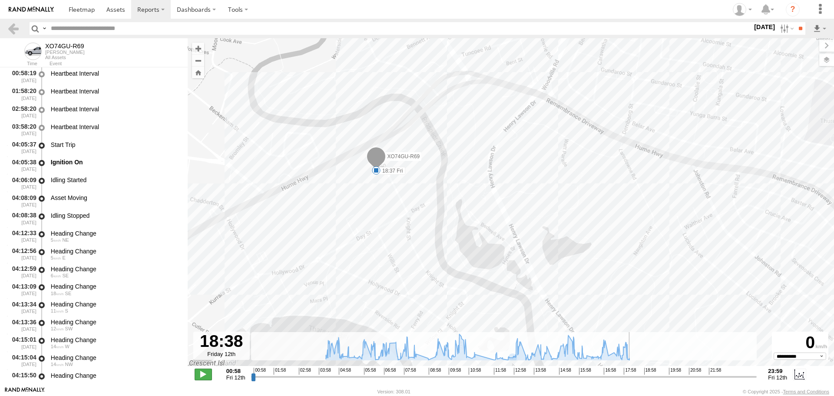
type input "**********"
click at [201, 374] on span at bounding box center [203, 373] width 17 height 11
click at [18, 31] on link at bounding box center [13, 28] width 13 height 13
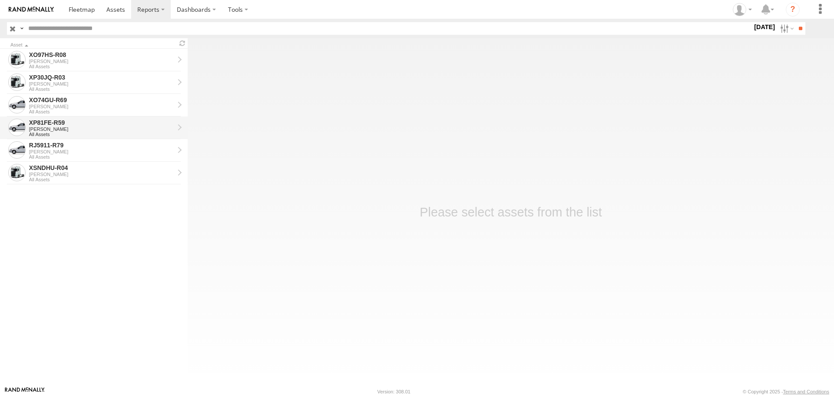
click at [85, 125] on div "XP81FE-R59" at bounding box center [101, 123] width 145 height 8
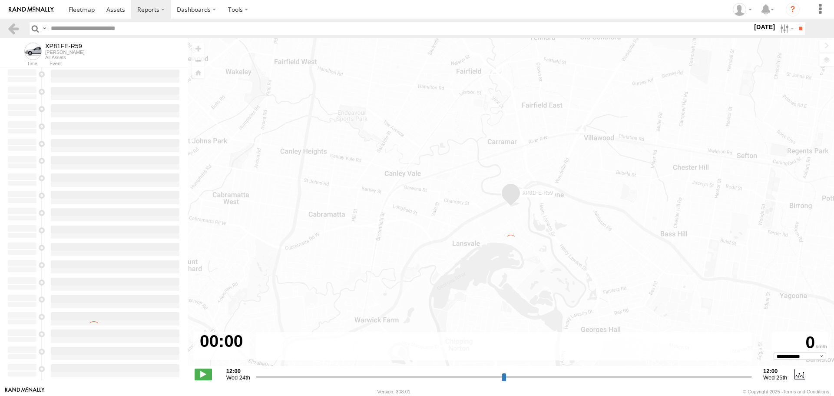
type input "**********"
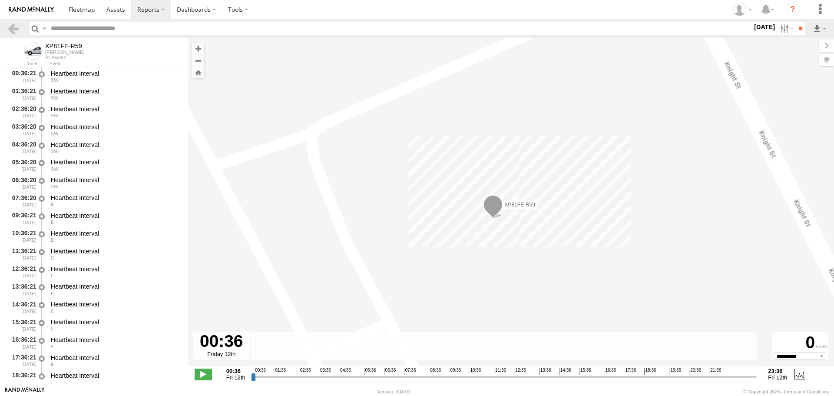
drag, startPoint x: 12, startPoint y: 28, endPoint x: 33, endPoint y: 31, distance: 21.4
click at [12, 28] on link at bounding box center [13, 28] width 13 height 13
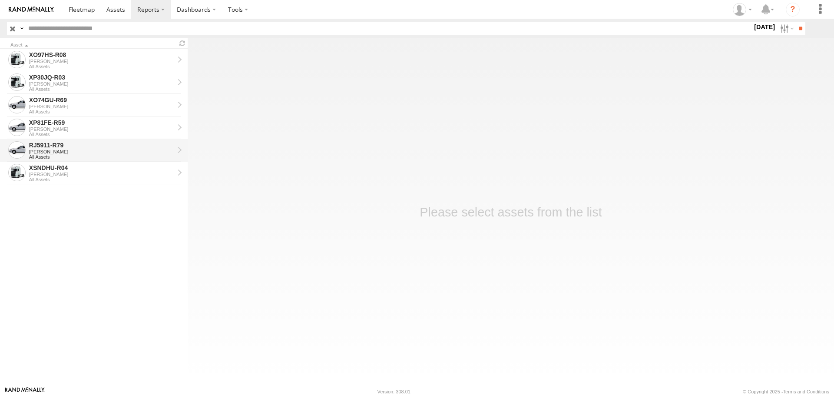
click at [98, 147] on div "RJ5911-R79" at bounding box center [101, 145] width 145 height 8
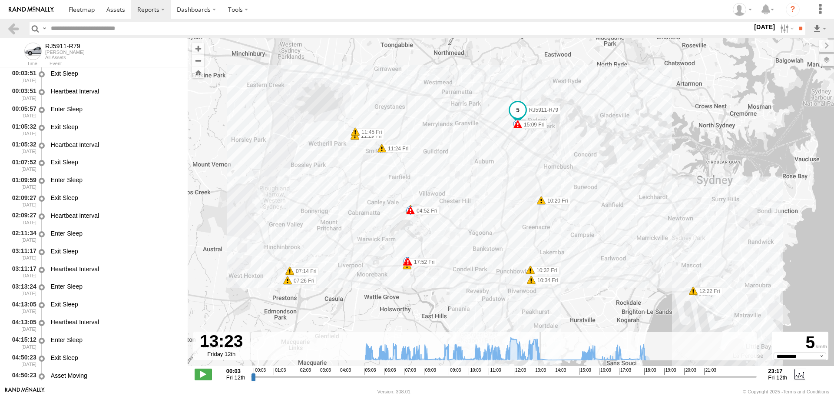
click at [540, 375] on input "range" at bounding box center [504, 376] width 506 height 8
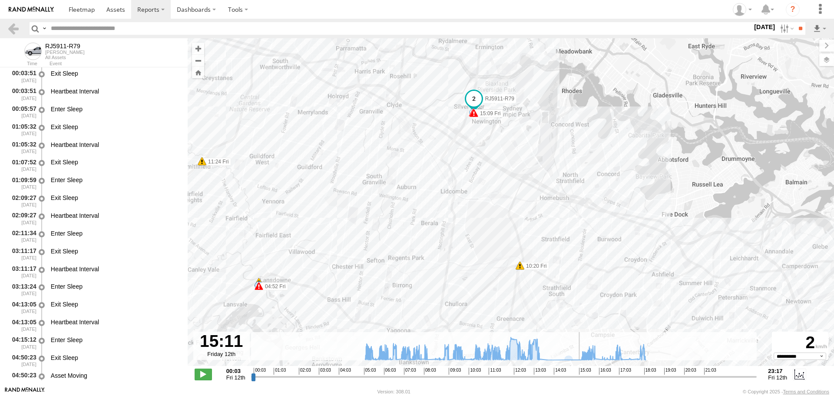
click at [579, 374] on input "range" at bounding box center [504, 376] width 506 height 8
click at [540, 376] on input "range" at bounding box center [504, 376] width 506 height 8
click at [582, 374] on input "range" at bounding box center [504, 376] width 506 height 8
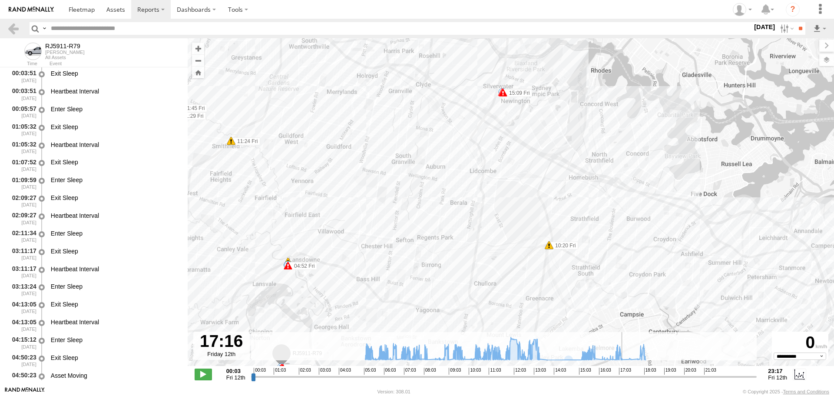
click at [624, 377] on input "range" at bounding box center [504, 376] width 506 height 8
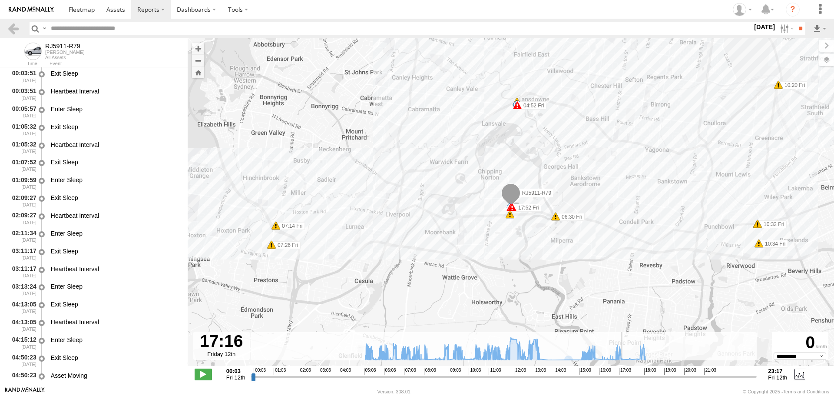
click at [648, 372] on span "18:03" at bounding box center [650, 371] width 12 height 7
click at [642, 375] on input "range" at bounding box center [504, 376] width 506 height 8
click at [201, 374] on span at bounding box center [203, 373] width 17 height 11
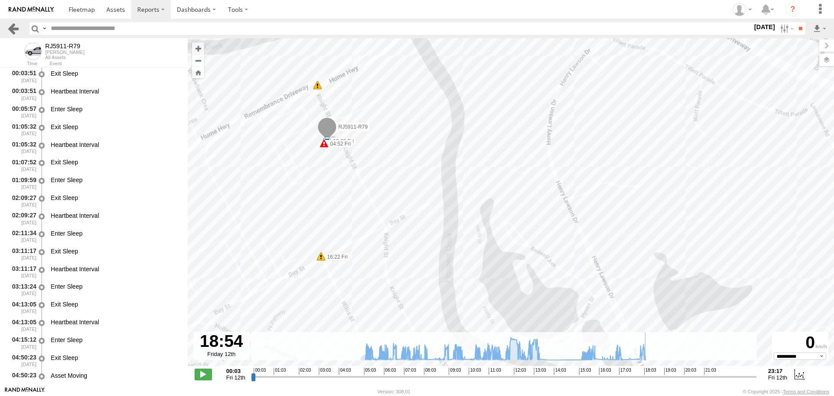
click at [13, 29] on link at bounding box center [13, 28] width 13 height 13
type input "**********"
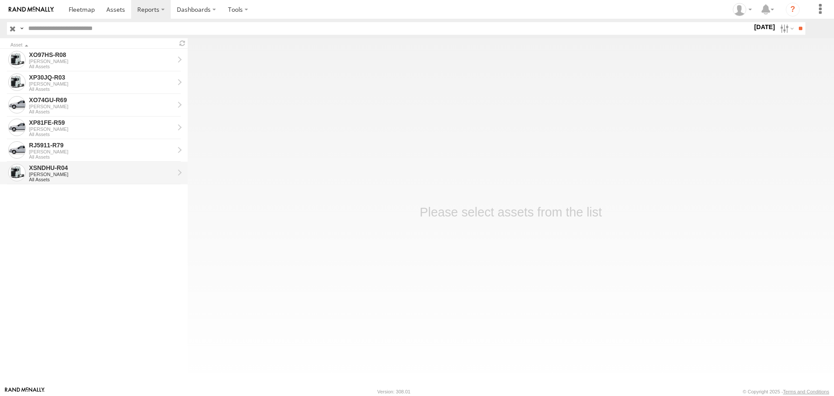
click at [103, 171] on div "XSNDHU-R04" at bounding box center [101, 168] width 145 height 8
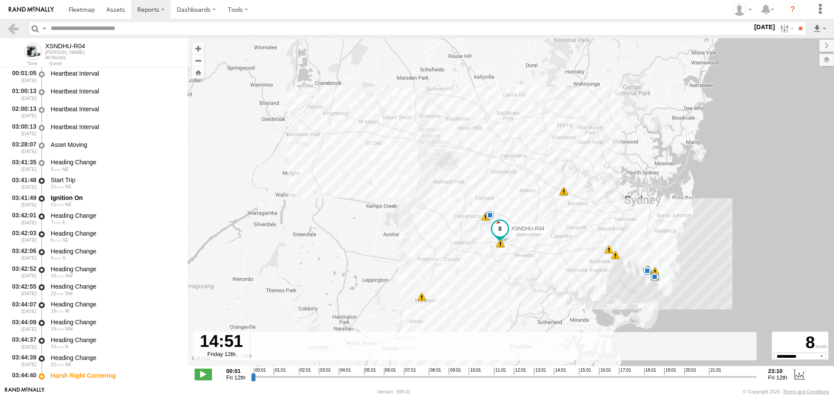
click at [574, 377] on input "range" at bounding box center [504, 376] width 506 height 8
drag, startPoint x: 201, startPoint y: 371, endPoint x: 214, endPoint y: 360, distance: 17.5
click at [202, 371] on span at bounding box center [203, 373] width 17 height 11
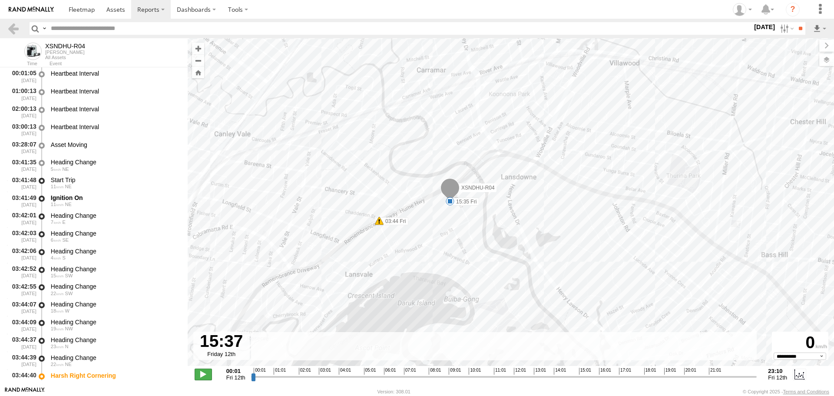
type input "**********"
click at [204, 374] on span at bounding box center [203, 373] width 17 height 11
click at [9, 27] on link at bounding box center [13, 28] width 13 height 13
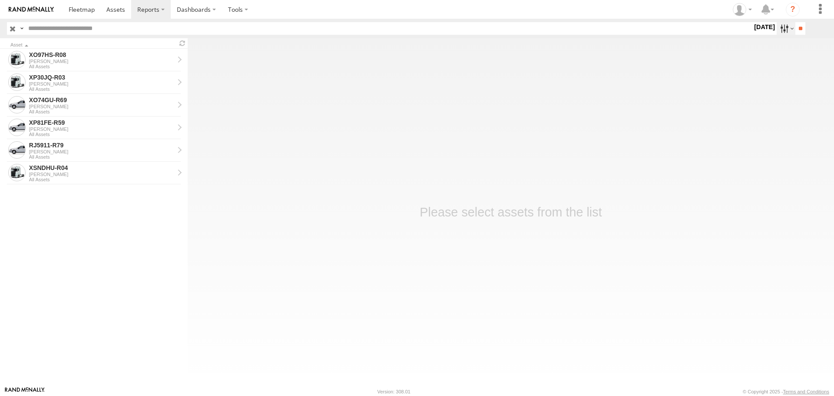
click at [786, 29] on label at bounding box center [786, 28] width 19 height 13
click at [0, 0] on label at bounding box center [0, 0] width 0 height 0
click at [801, 28] on input "**" at bounding box center [800, 28] width 10 height 13
click at [111, 55] on div "XO97HS-R08" at bounding box center [101, 55] width 145 height 8
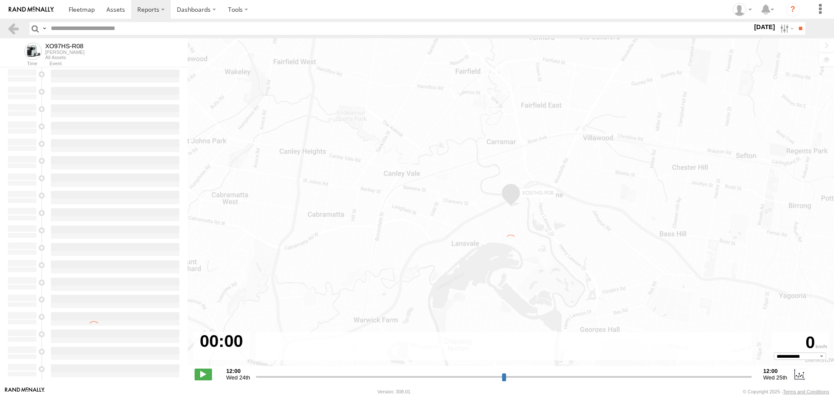
type input "**********"
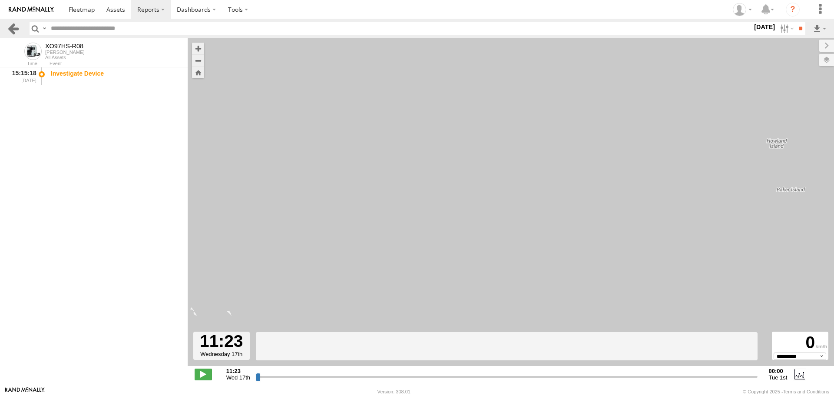
click at [9, 28] on link at bounding box center [13, 28] width 13 height 13
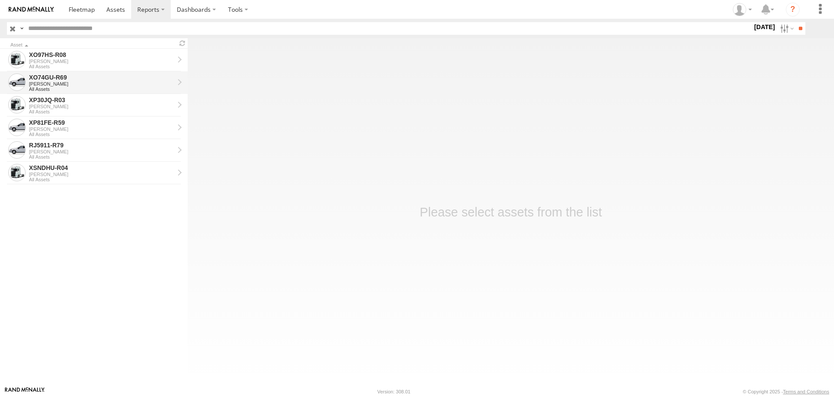
click at [50, 84] on div "[PERSON_NAME]" at bounding box center [101, 83] width 145 height 5
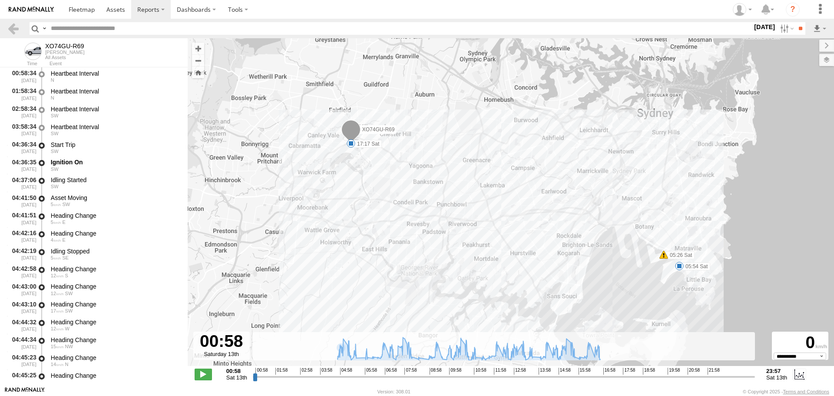
click at [596, 375] on input "range" at bounding box center [504, 376] width 502 height 8
click at [205, 372] on span at bounding box center [203, 373] width 17 height 11
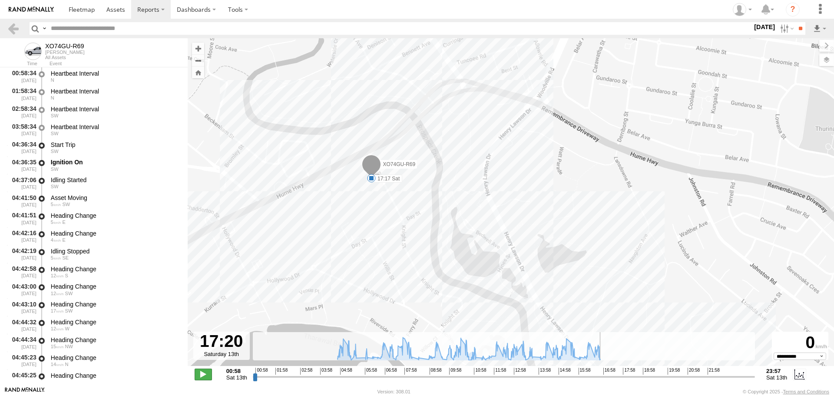
click at [205, 377] on span at bounding box center [203, 373] width 17 height 11
type input "**********"
click at [11, 30] on link at bounding box center [13, 28] width 13 height 13
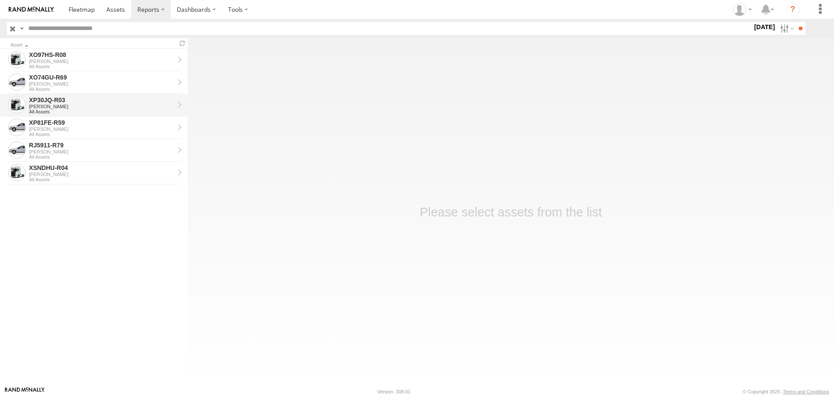
click at [65, 105] on div "[PERSON_NAME]" at bounding box center [101, 106] width 145 height 5
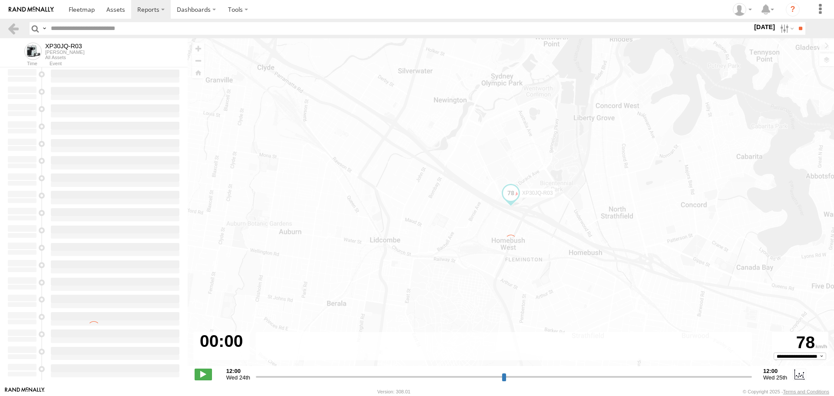
type input "**********"
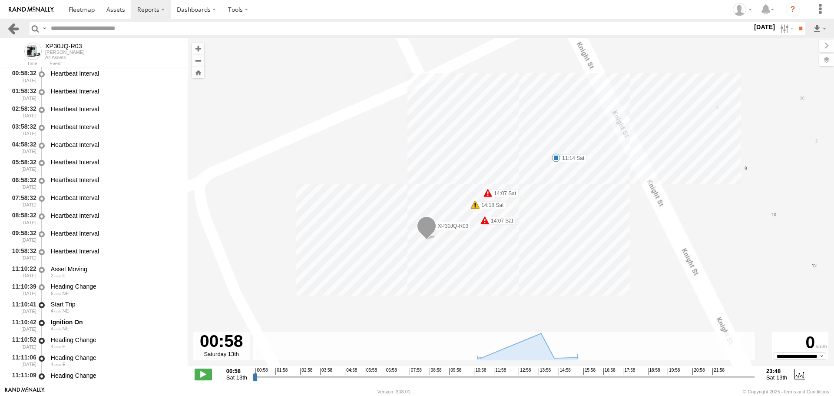
click at [12, 25] on link at bounding box center [13, 28] width 13 height 13
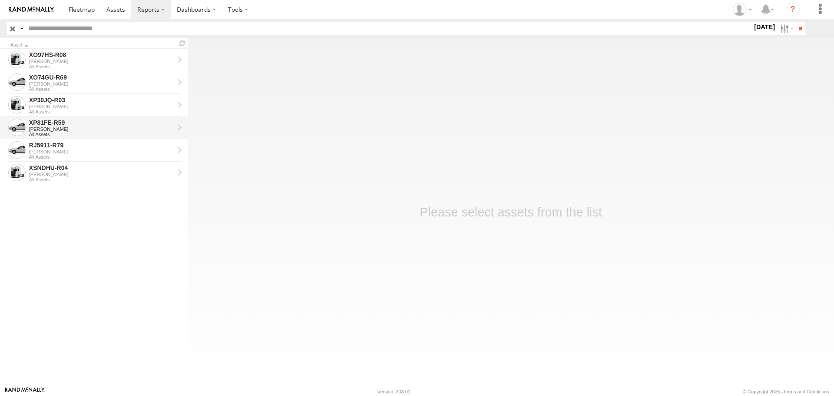
click at [101, 127] on div "[PERSON_NAME]" at bounding box center [101, 128] width 145 height 5
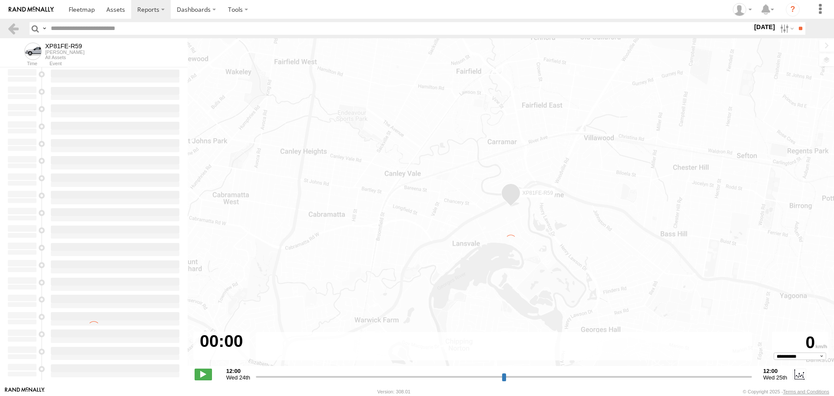
type input "**********"
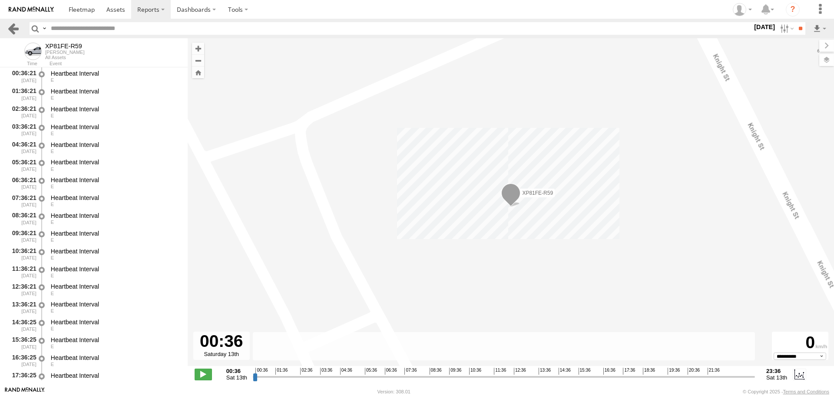
click at [15, 30] on link at bounding box center [13, 28] width 13 height 13
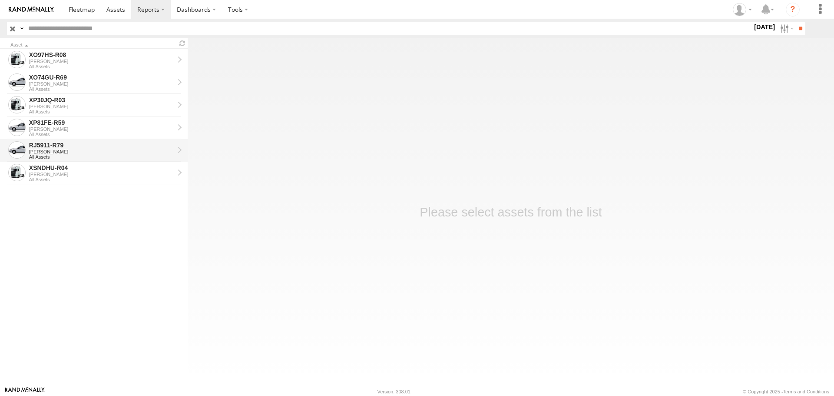
click at [79, 151] on div "[PERSON_NAME]" at bounding box center [101, 151] width 145 height 5
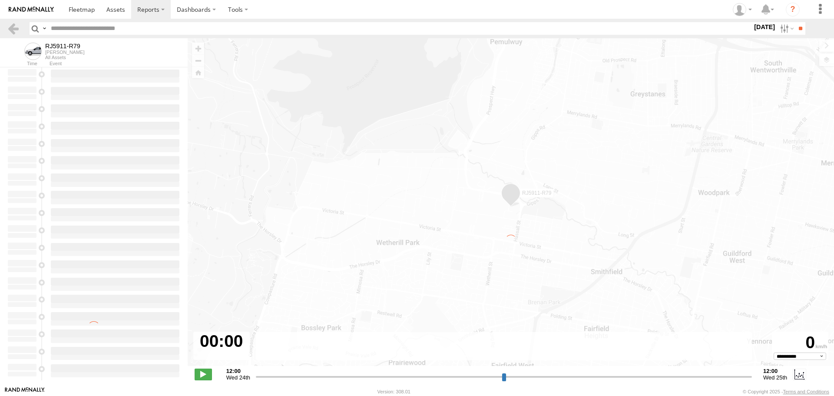
type input "**********"
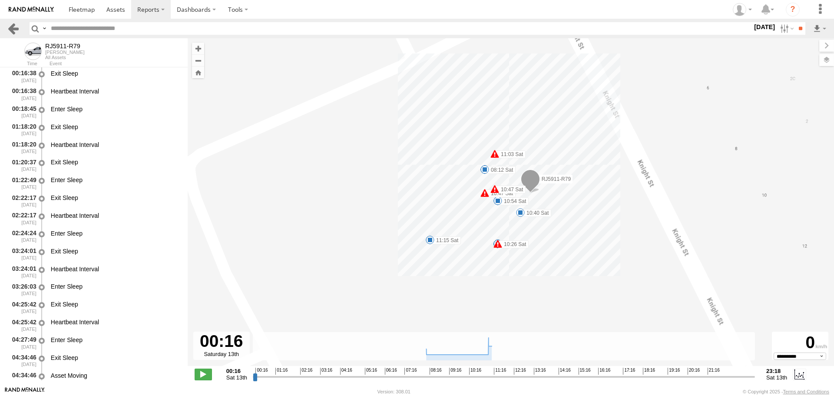
click at [16, 28] on link at bounding box center [13, 28] width 13 height 13
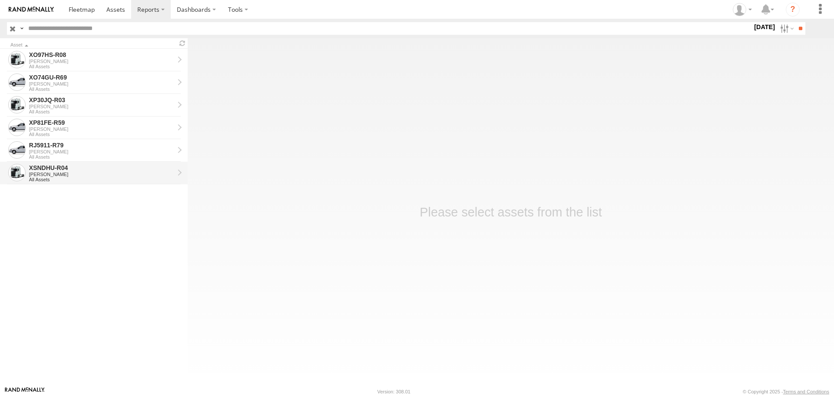
click at [107, 171] on div "XSNDHU-R04" at bounding box center [101, 168] width 145 height 8
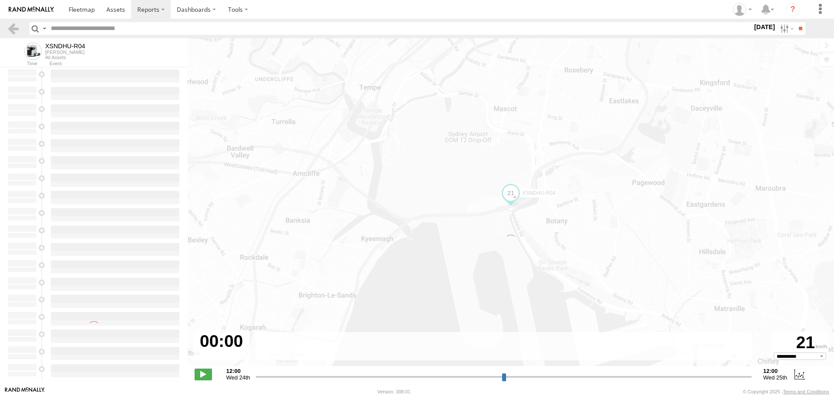
type input "**********"
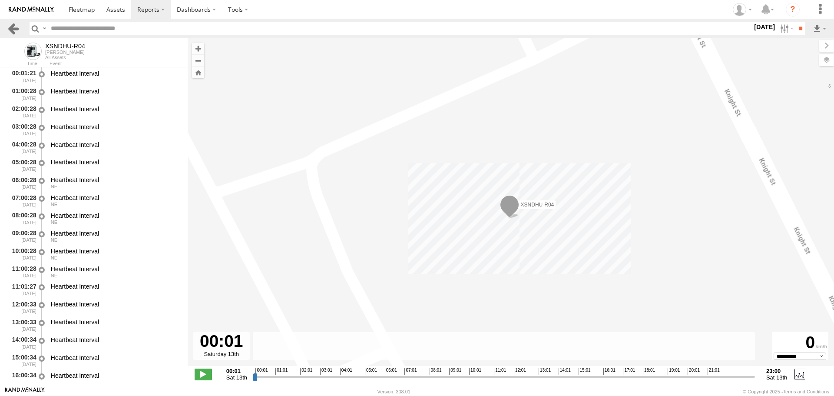
click at [16, 31] on link at bounding box center [13, 28] width 13 height 13
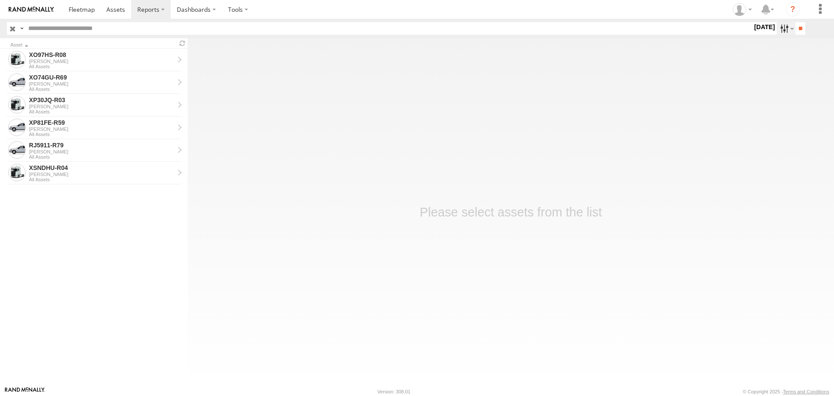
click at [788, 28] on label at bounding box center [786, 28] width 19 height 13
click at [0, 0] on label at bounding box center [0, 0] width 0 height 0
click at [800, 28] on input "**" at bounding box center [800, 28] width 10 height 13
click at [135, 63] on div "[PERSON_NAME]" at bounding box center [101, 61] width 145 height 5
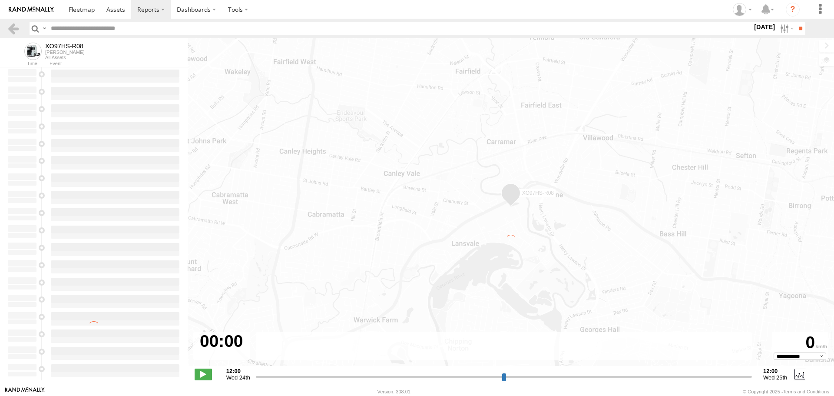
type input "**********"
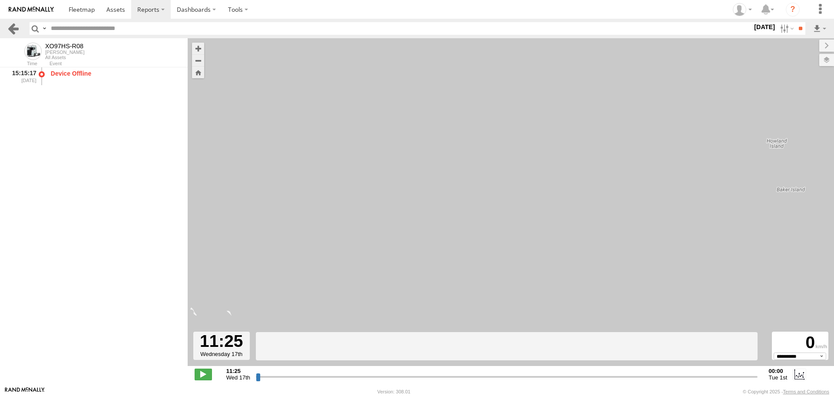
click at [19, 27] on link at bounding box center [13, 28] width 13 height 13
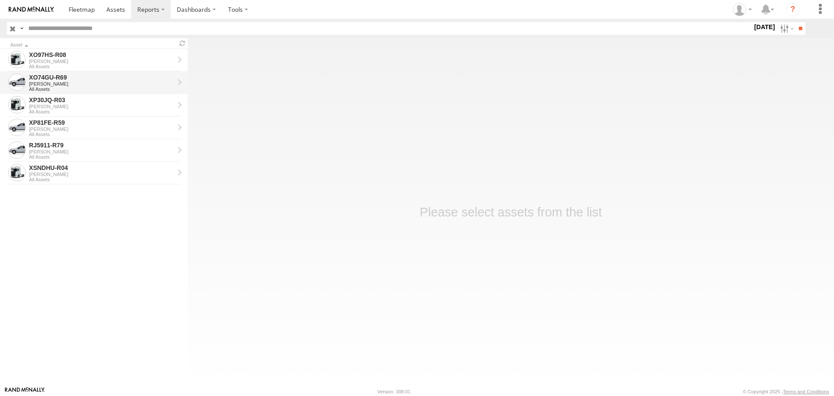
click at [88, 83] on div "[PERSON_NAME]" at bounding box center [101, 83] width 145 height 5
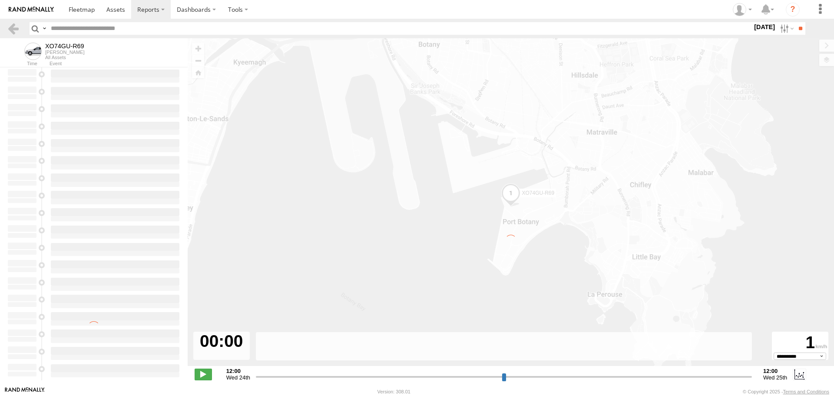
type input "**********"
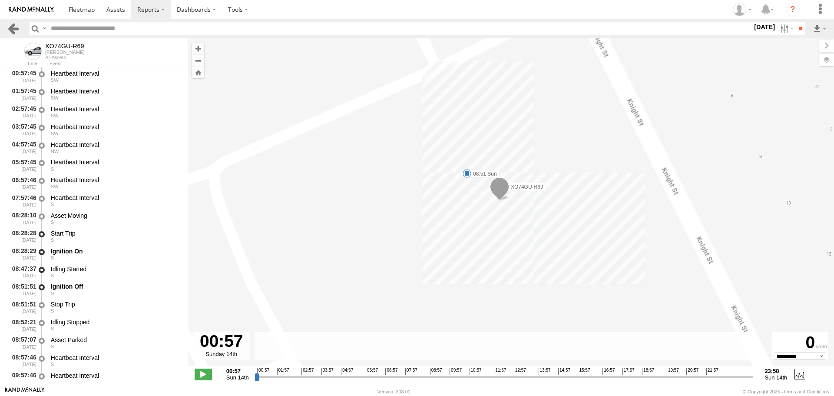
click at [19, 30] on link at bounding box center [13, 28] width 13 height 13
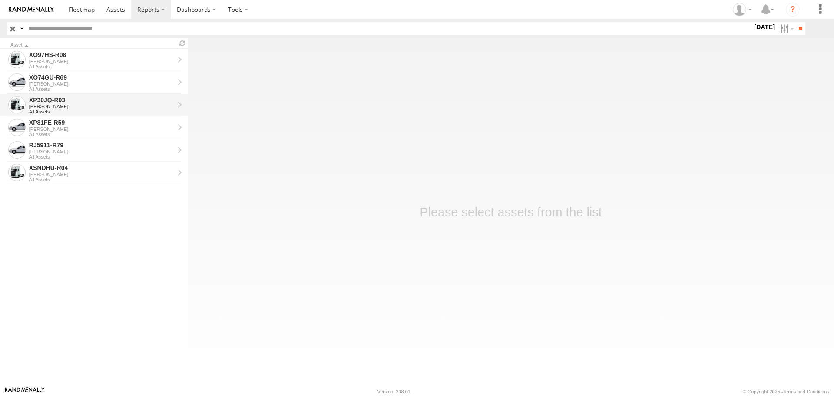
click at [115, 105] on div "[PERSON_NAME]" at bounding box center [101, 106] width 145 height 5
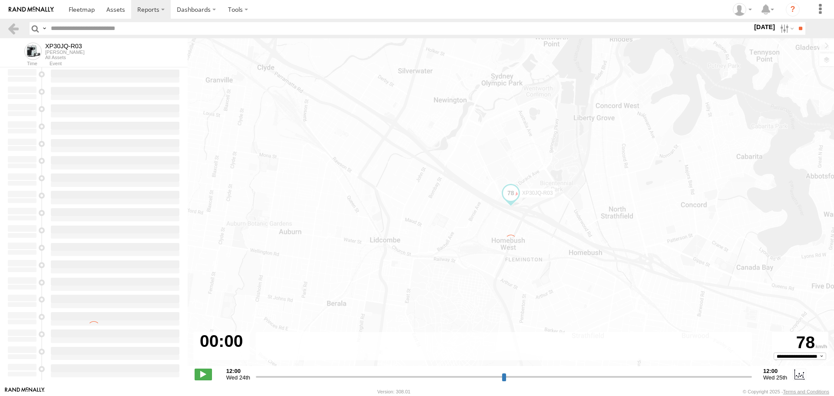
type input "**********"
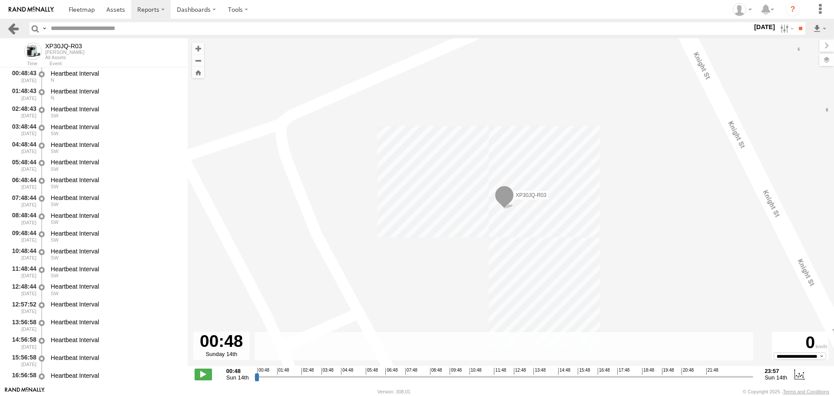
click at [17, 27] on link at bounding box center [13, 28] width 13 height 13
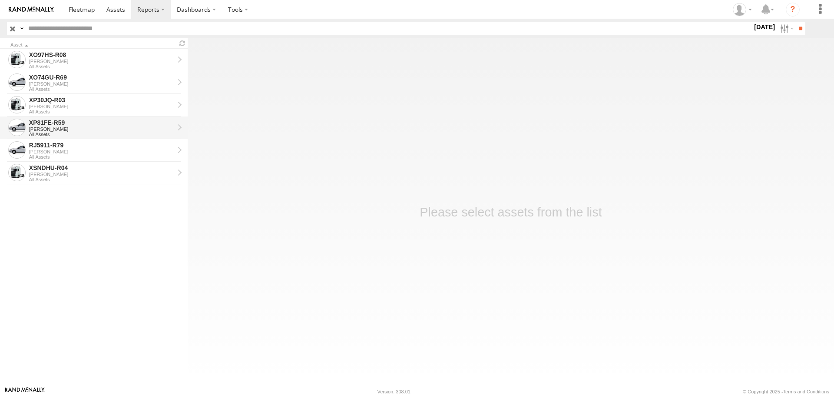
click at [118, 127] on div "[PERSON_NAME]" at bounding box center [101, 128] width 145 height 5
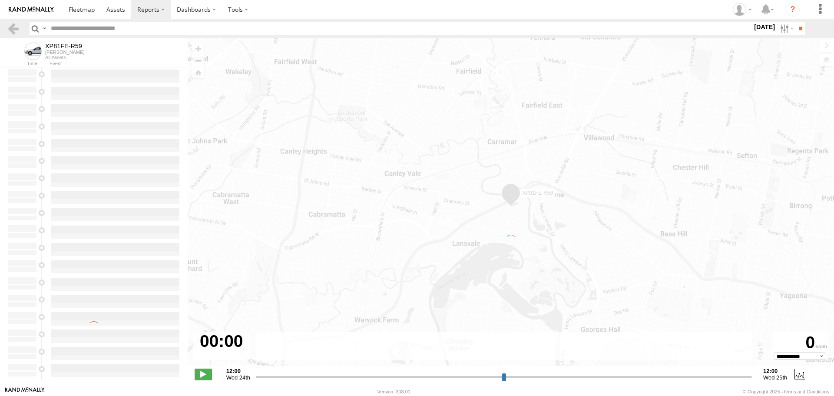
type input "**********"
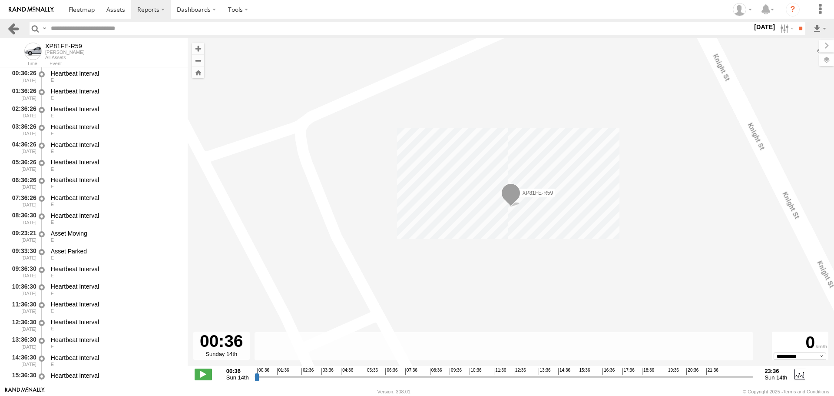
click at [16, 29] on link at bounding box center [13, 28] width 13 height 13
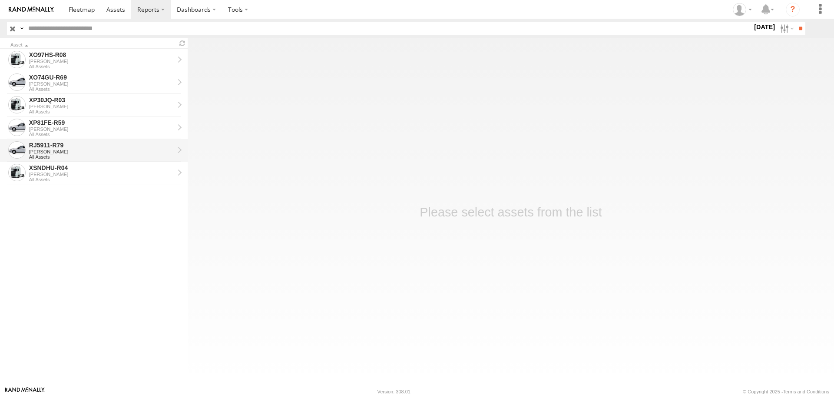
click at [102, 147] on div "RJ5911-R79" at bounding box center [101, 145] width 145 height 8
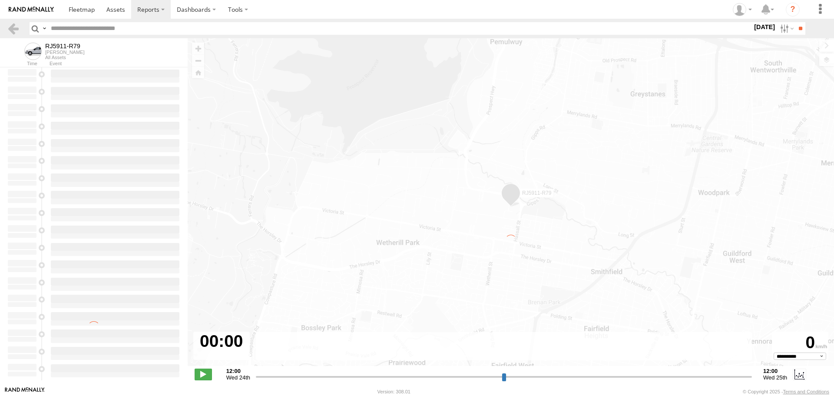
type input "**********"
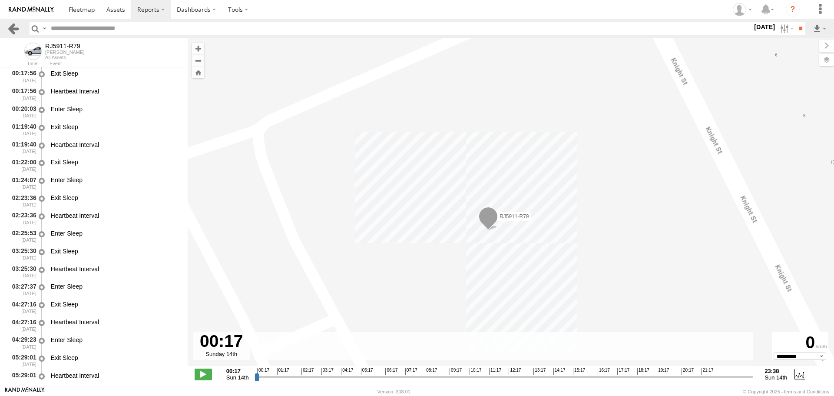
click at [11, 29] on link at bounding box center [13, 28] width 13 height 13
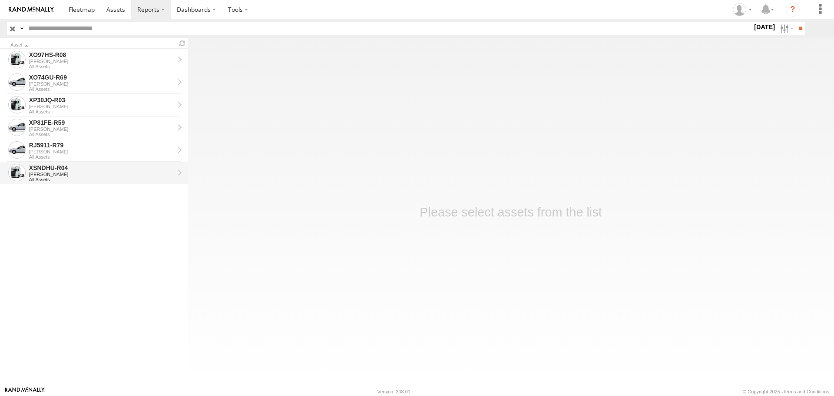
click at [110, 171] on div "XSNDHU-R04" at bounding box center [101, 168] width 145 height 8
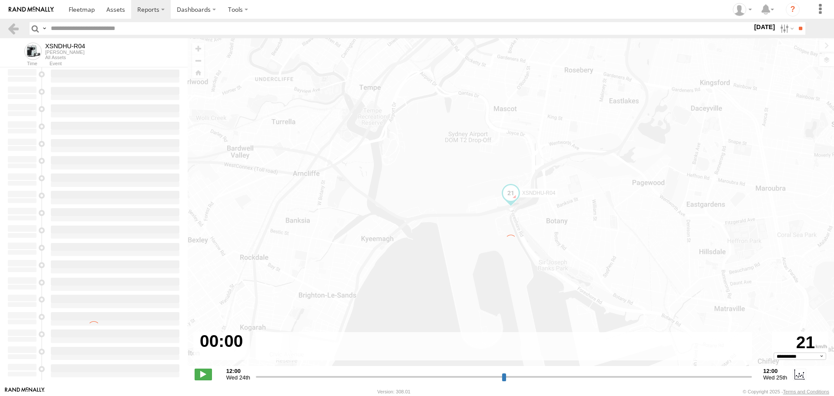
type input "**********"
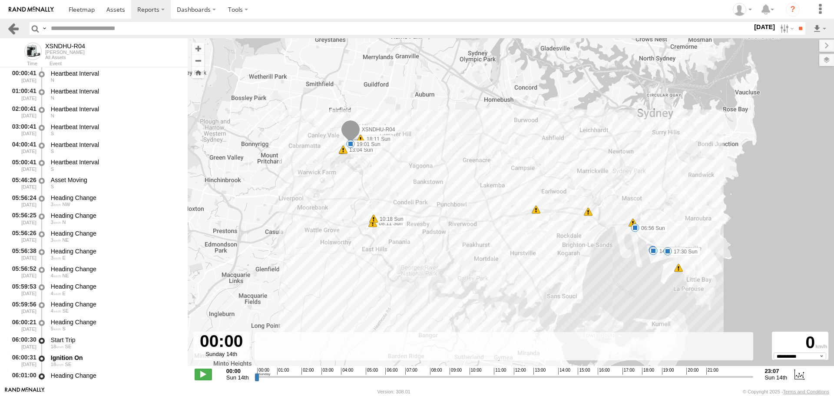
click at [10, 25] on link at bounding box center [13, 28] width 13 height 13
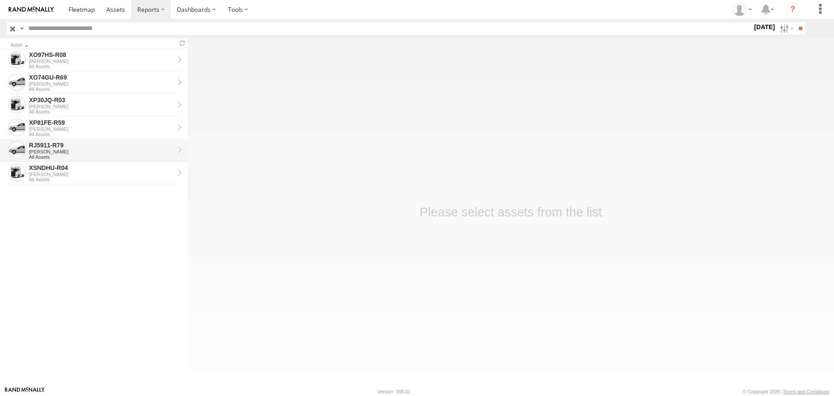
click at [116, 153] on div "[PERSON_NAME]" at bounding box center [101, 151] width 145 height 5
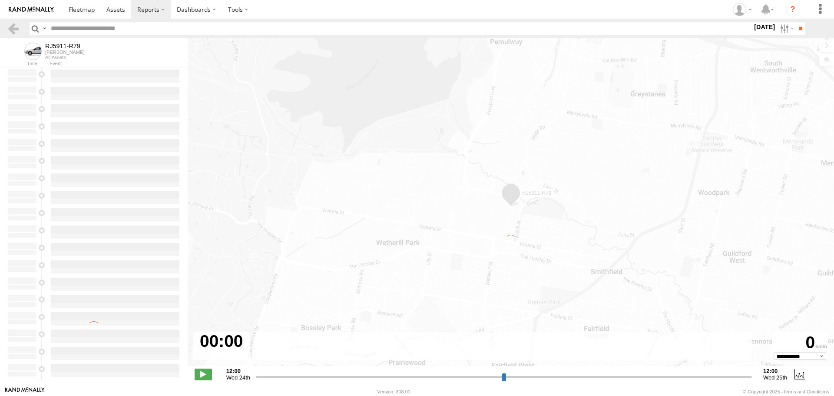
type input "**********"
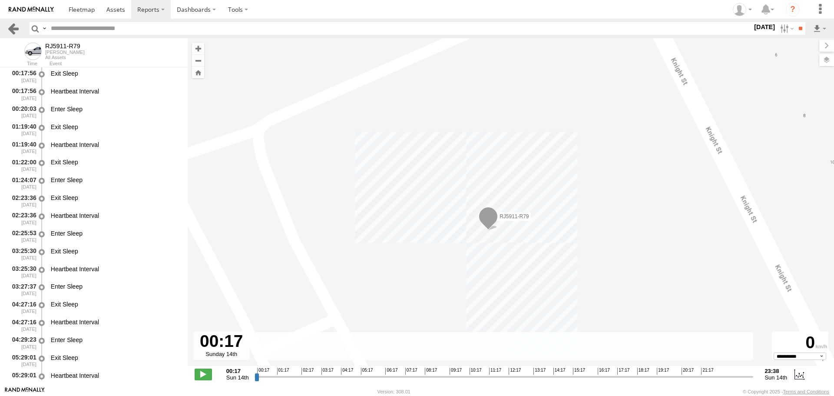
click at [15, 31] on link at bounding box center [13, 28] width 13 height 13
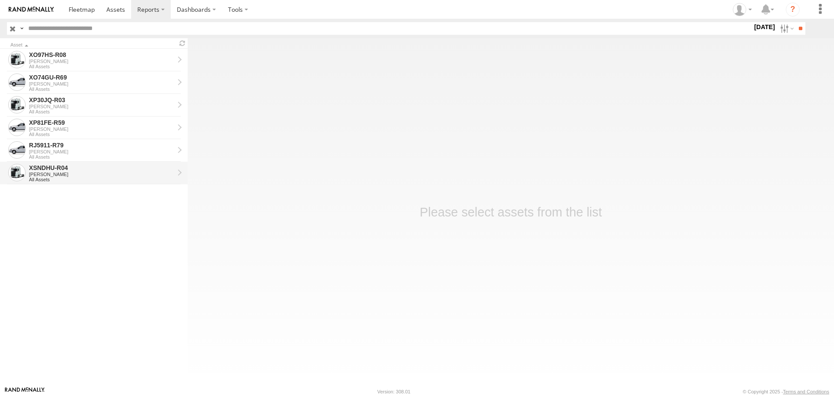
click at [79, 172] on div "[PERSON_NAME]" at bounding box center [101, 174] width 145 height 5
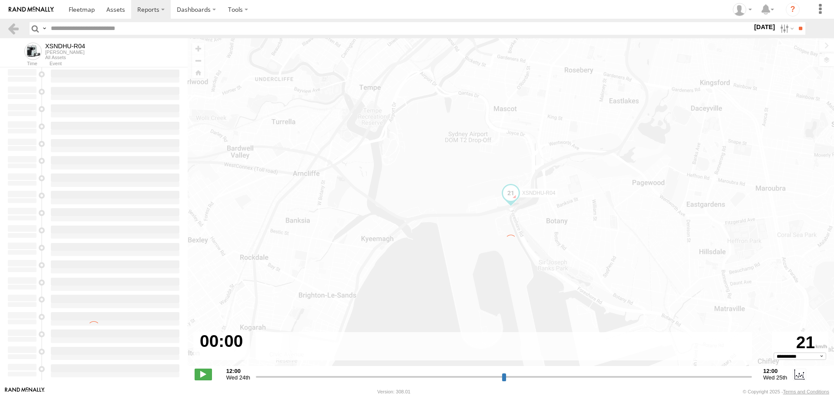
type input "**********"
